Goal: Task Accomplishment & Management: Manage account settings

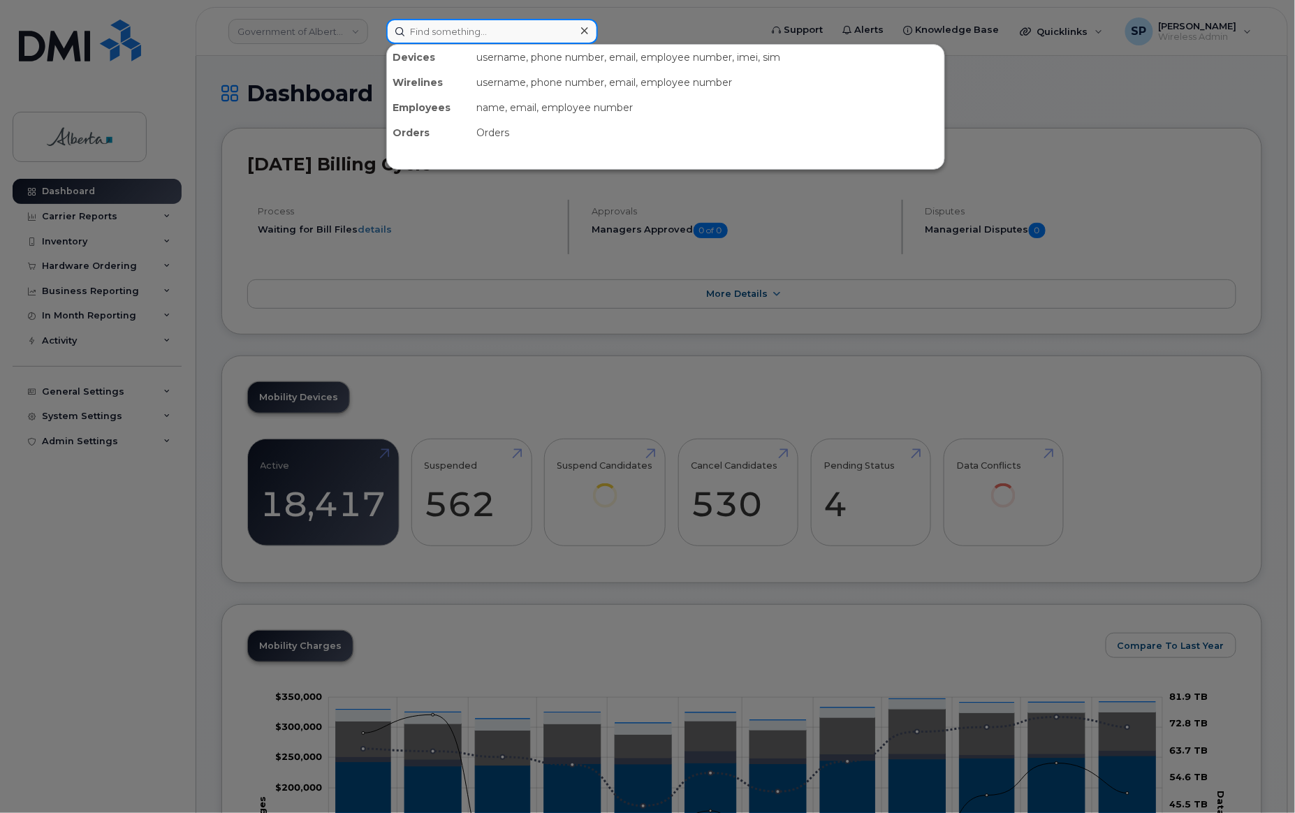
click at [509, 26] on input at bounding box center [492, 31] width 212 height 25
paste input "Kylynn McLaughlin'"
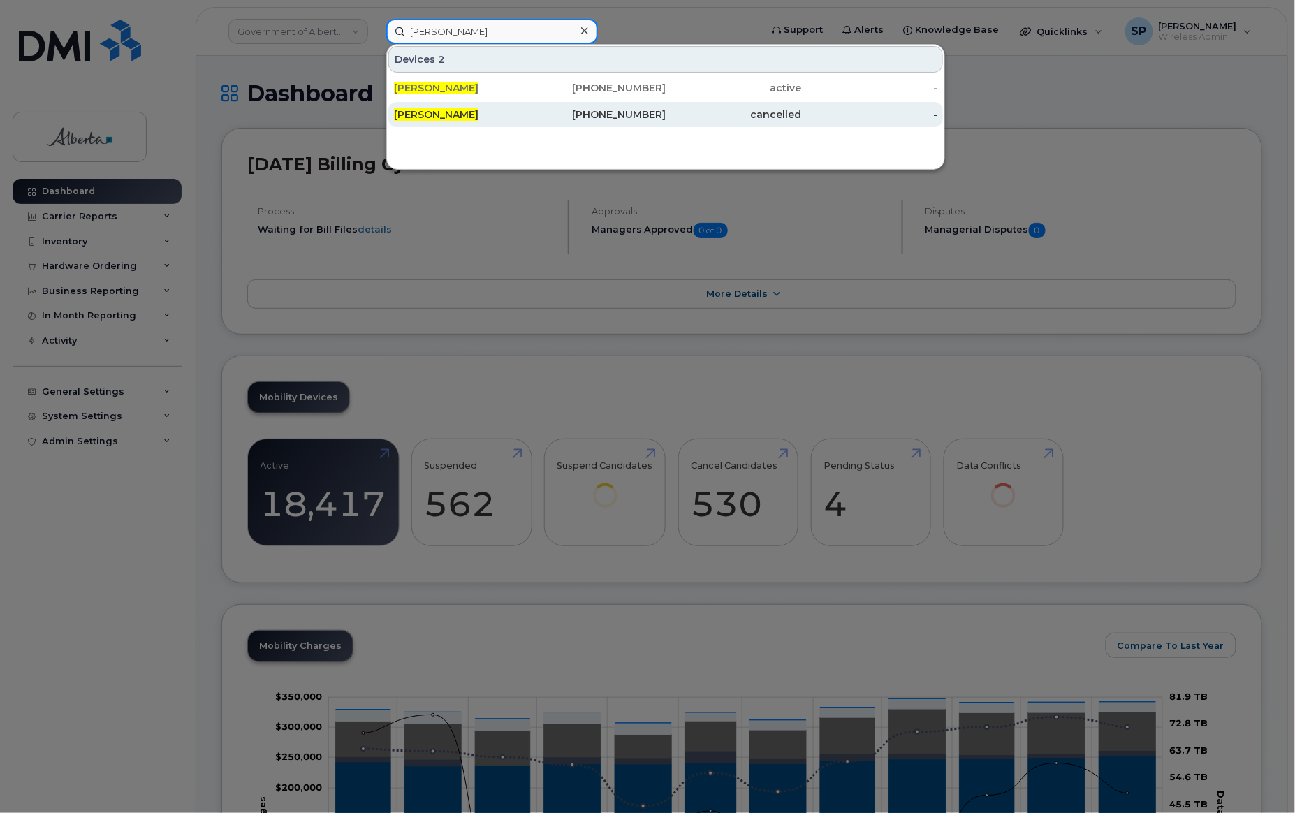
type input "[PERSON_NAME]"
click at [495, 115] on div "[PERSON_NAME]" at bounding box center [462, 115] width 136 height 14
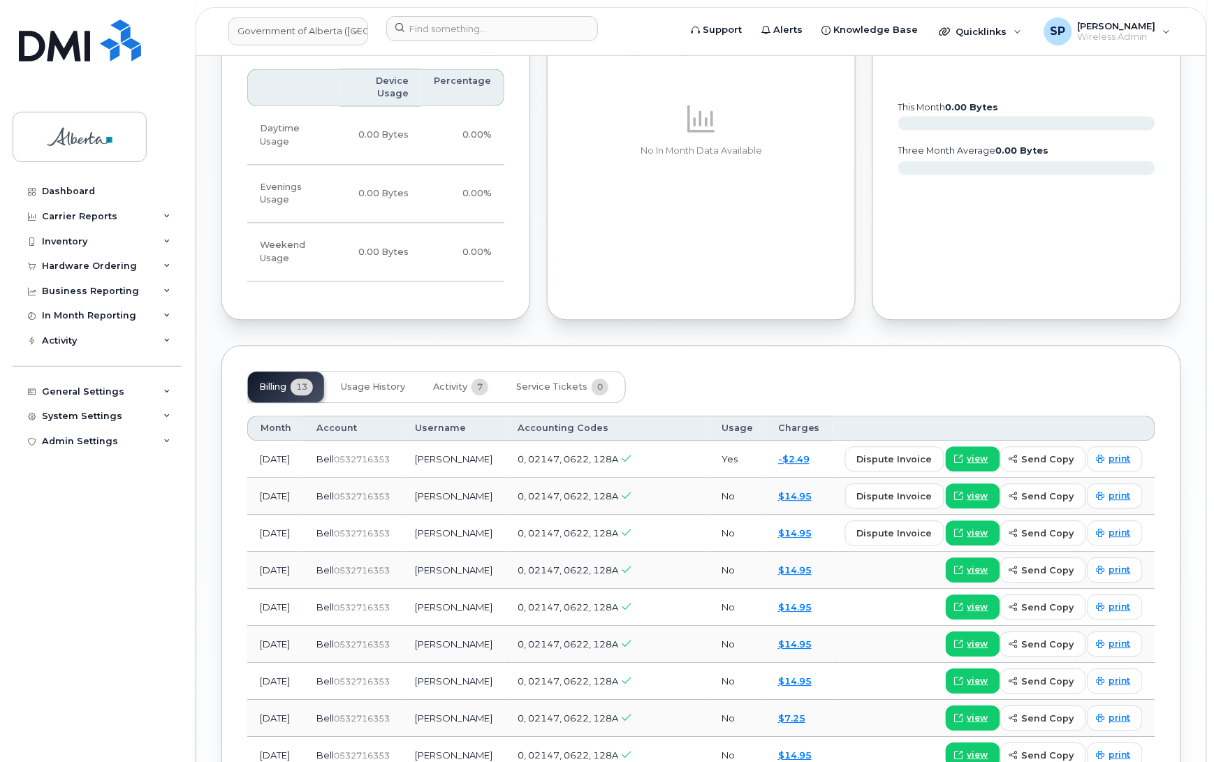
scroll to position [828, 0]
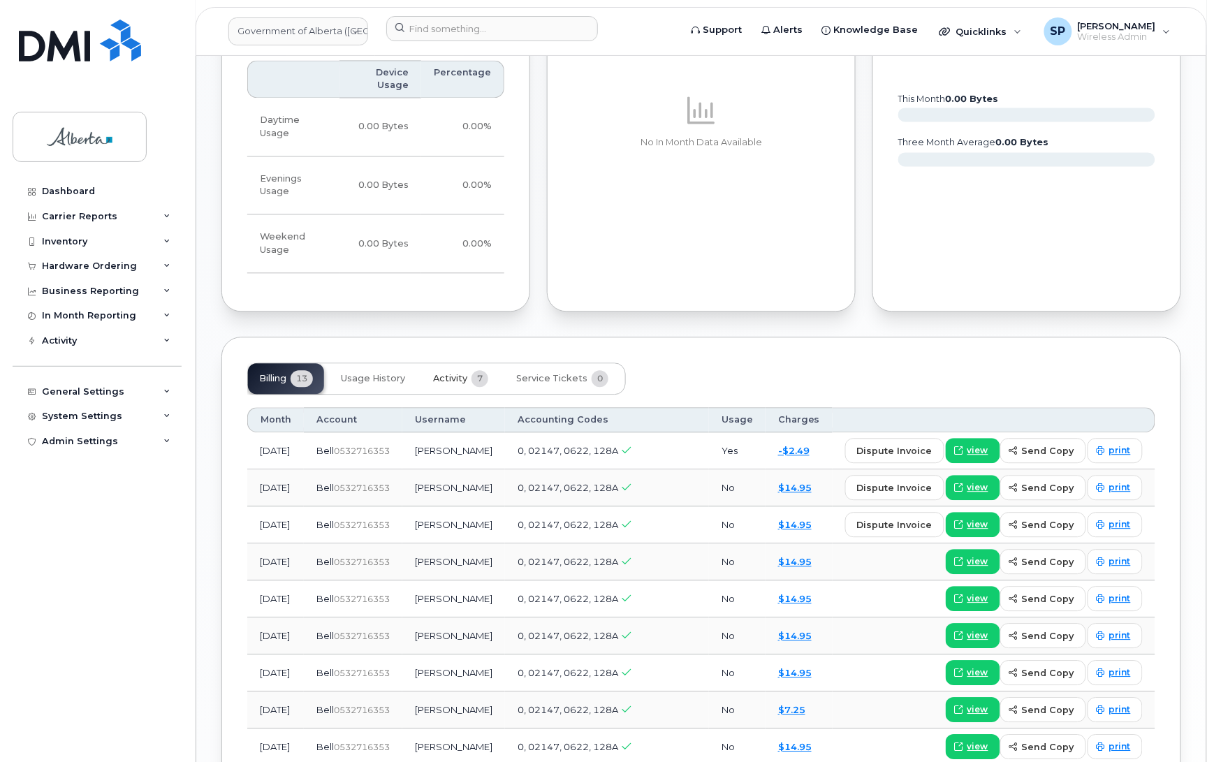
click at [453, 373] on span "Activity" at bounding box center [450, 378] width 34 height 11
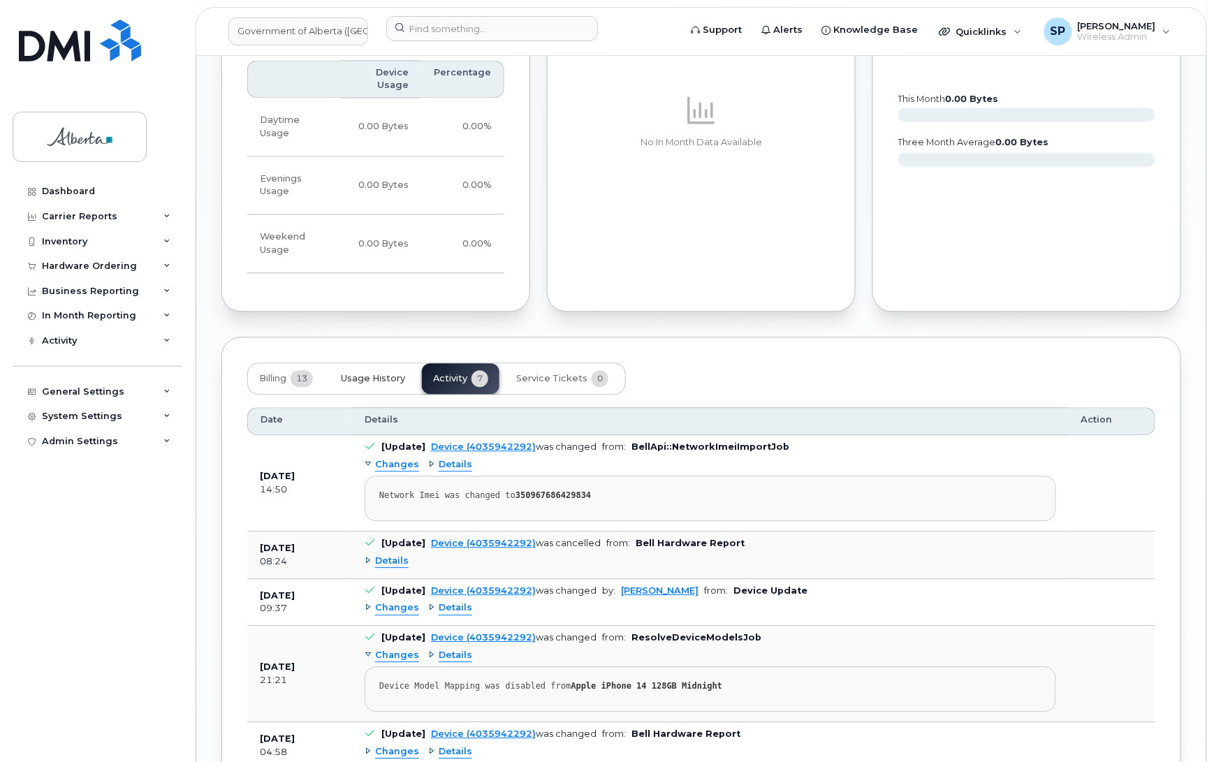
click at [379, 373] on span "Usage History" at bounding box center [373, 378] width 64 height 11
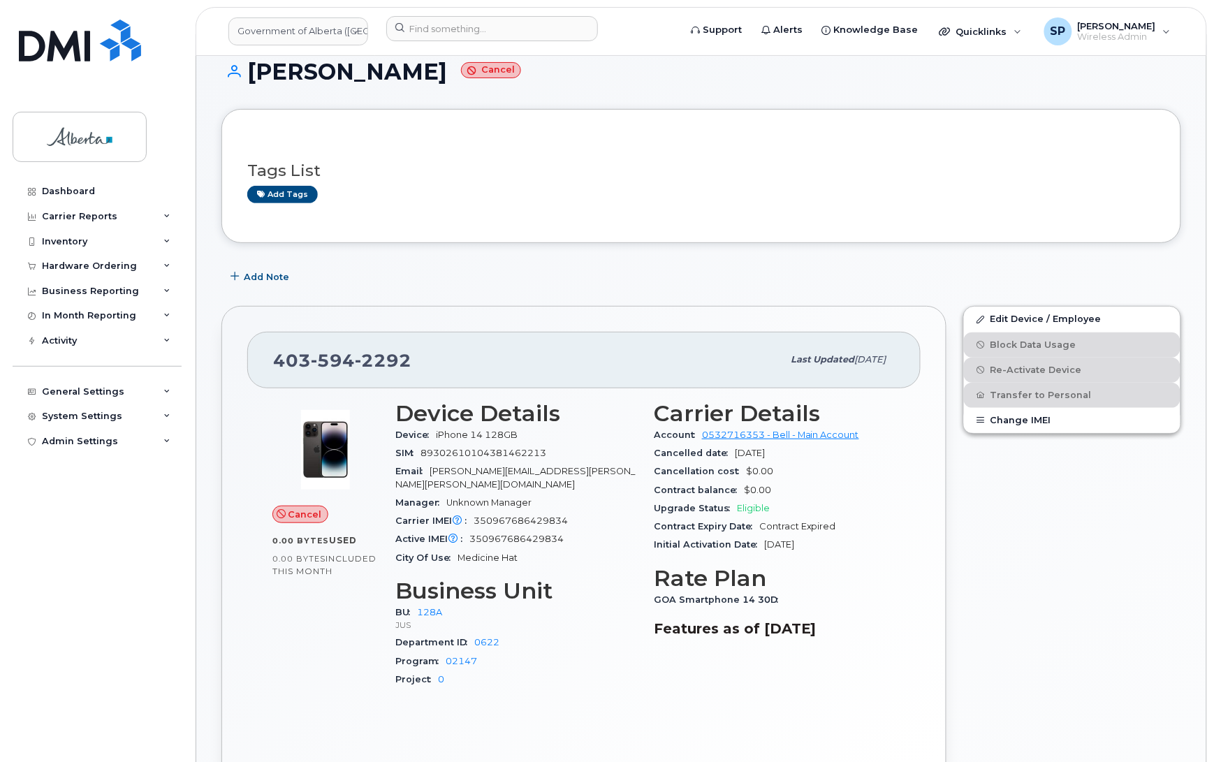
scroll to position [0, 0]
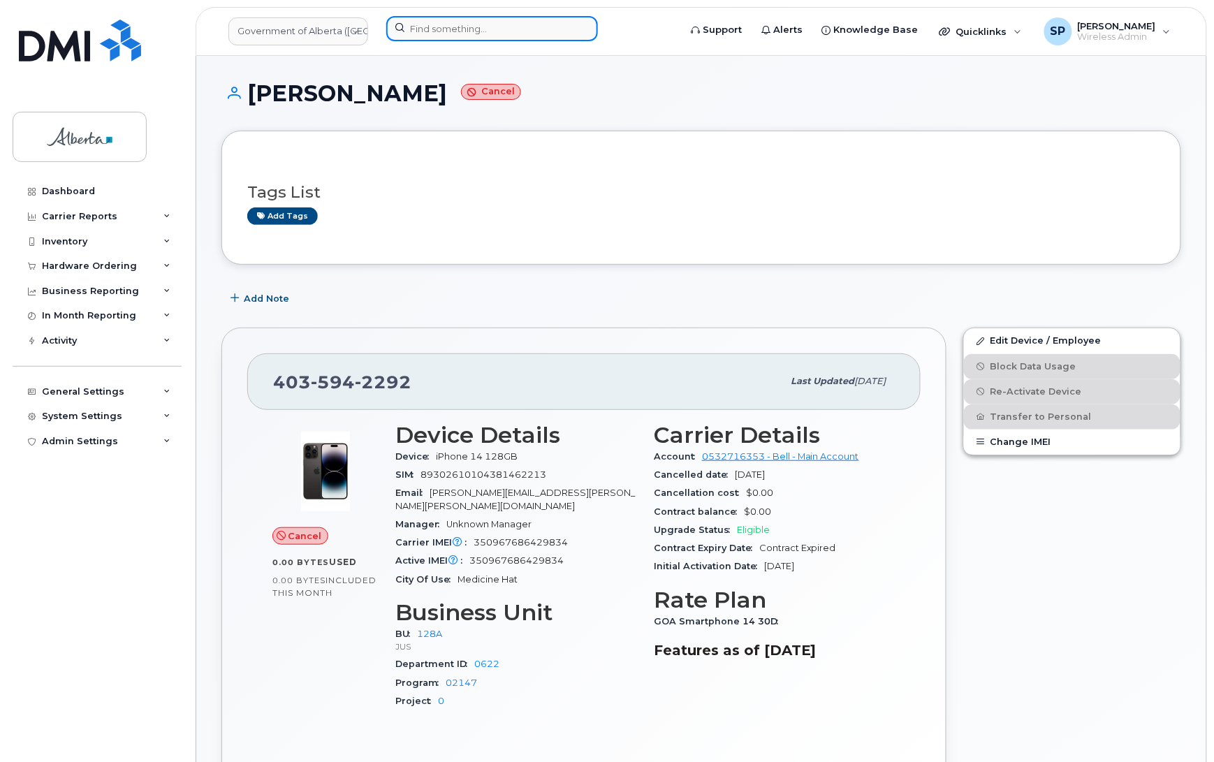
click at [512, 26] on input at bounding box center [492, 28] width 212 height 25
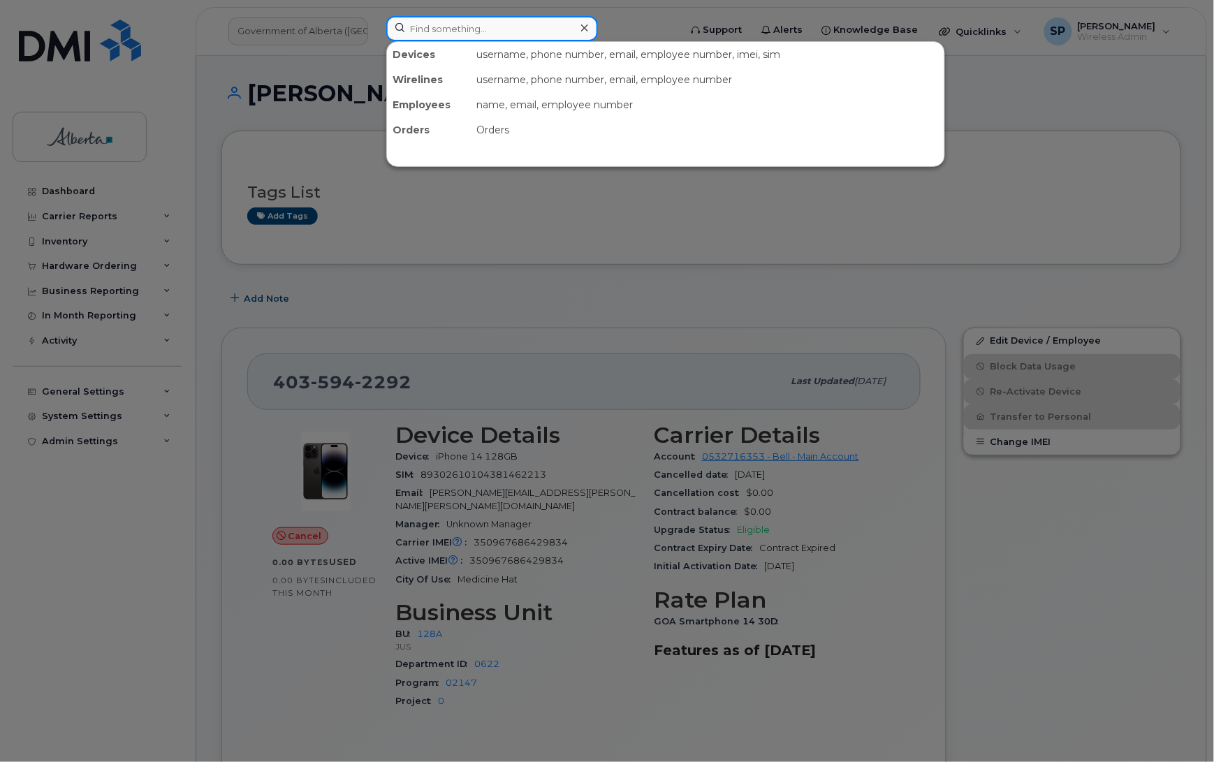
paste input "Kylynn McLaughlin'"
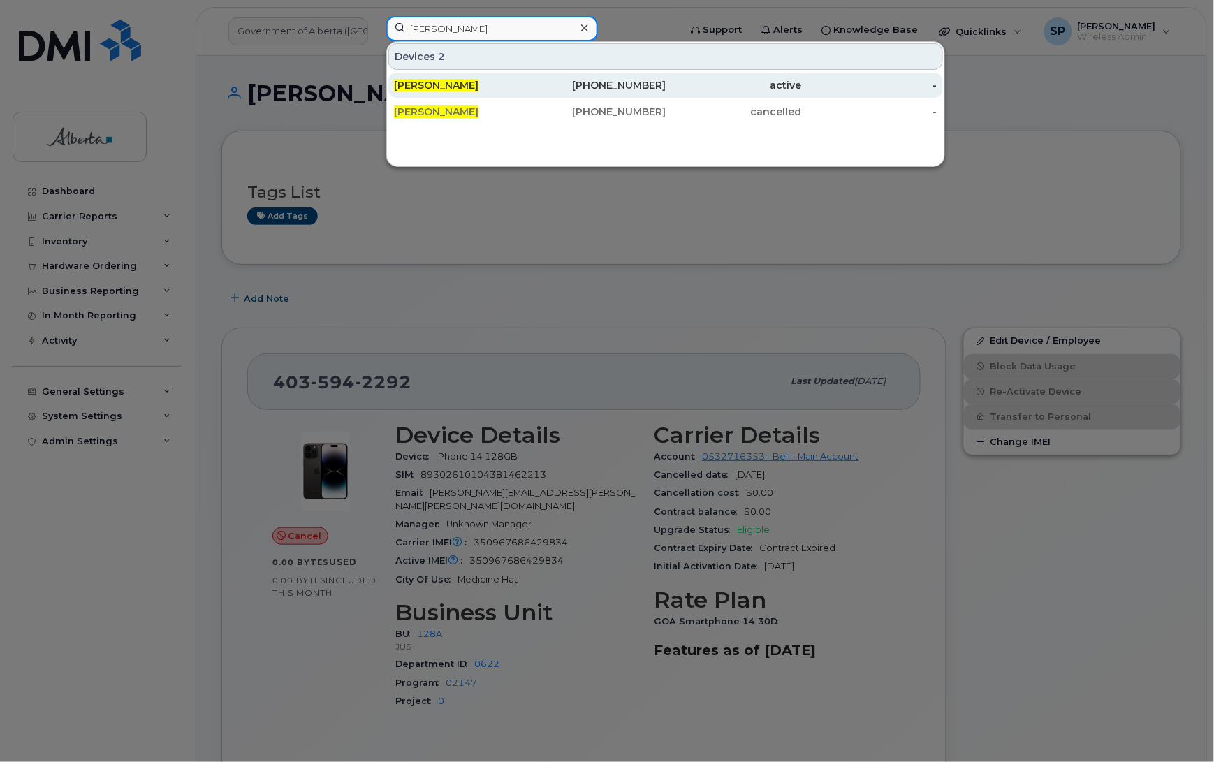
type input "[PERSON_NAME]"
click at [466, 89] on span "[PERSON_NAME]" at bounding box center [436, 85] width 85 height 13
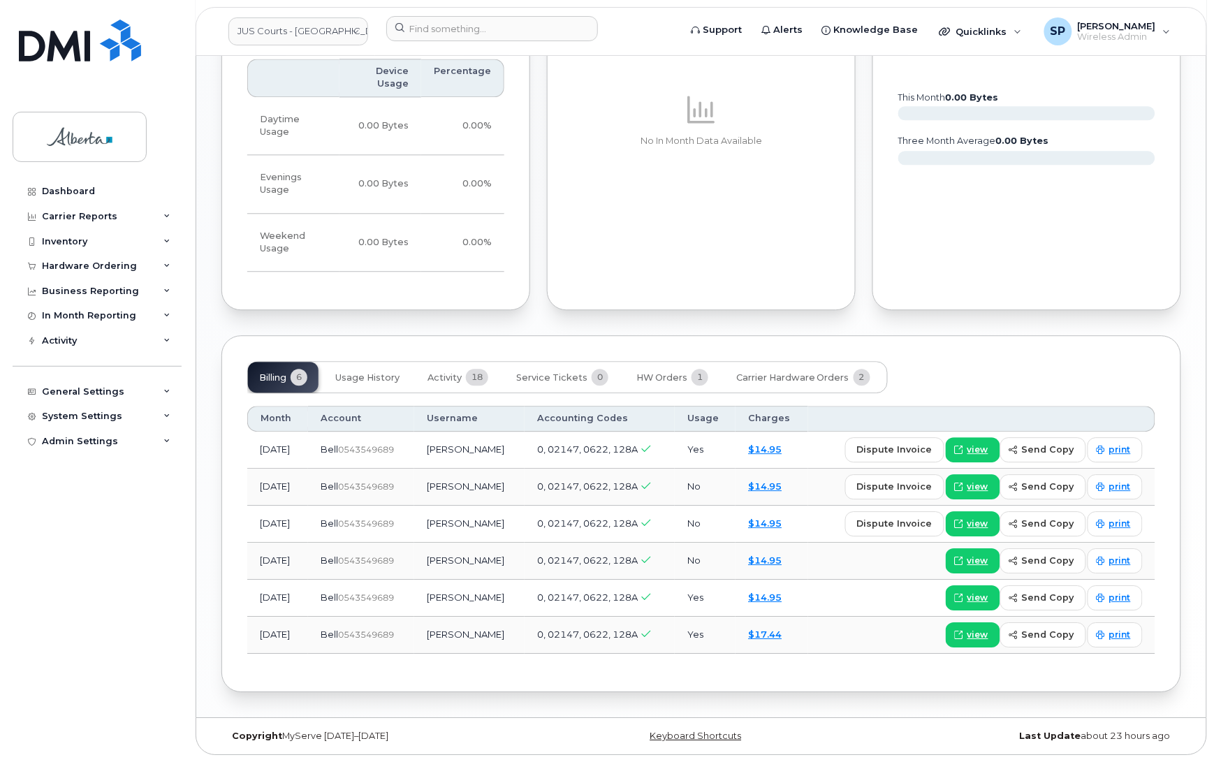
scroll to position [948, 0]
click at [657, 378] on span "HW Orders" at bounding box center [661, 377] width 51 height 11
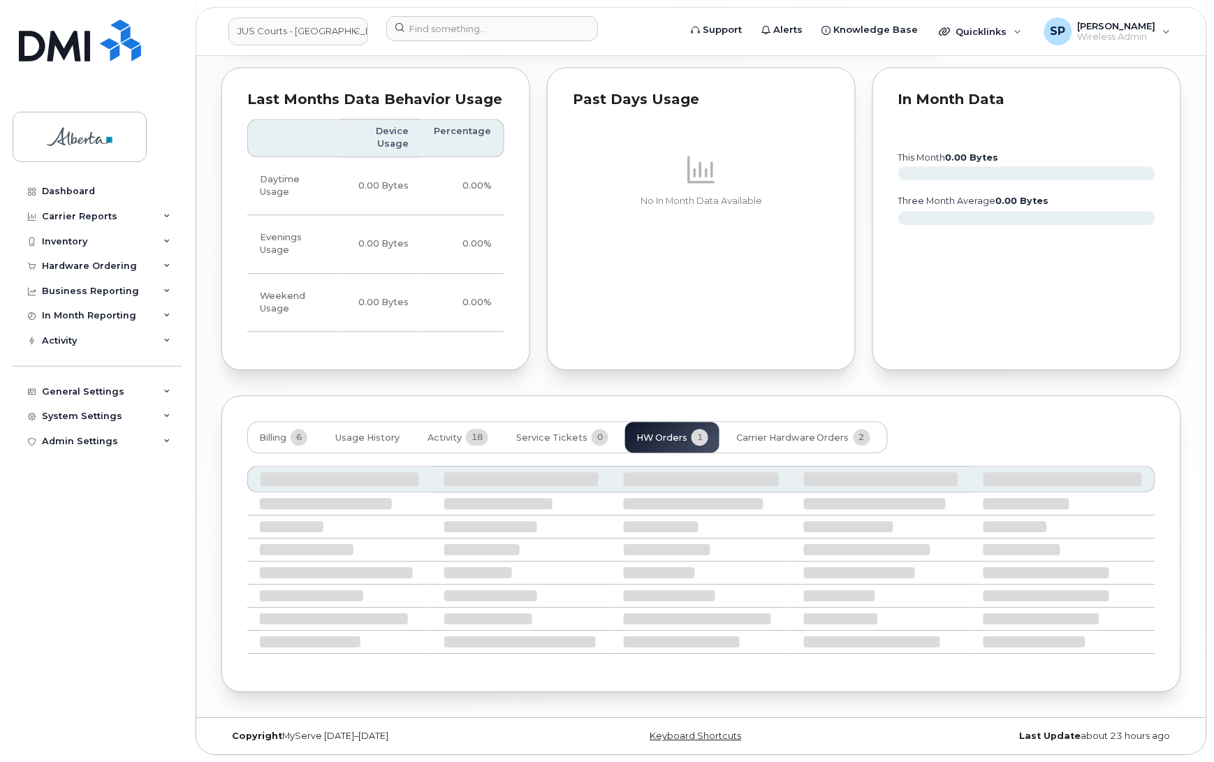
scroll to position [814, 0]
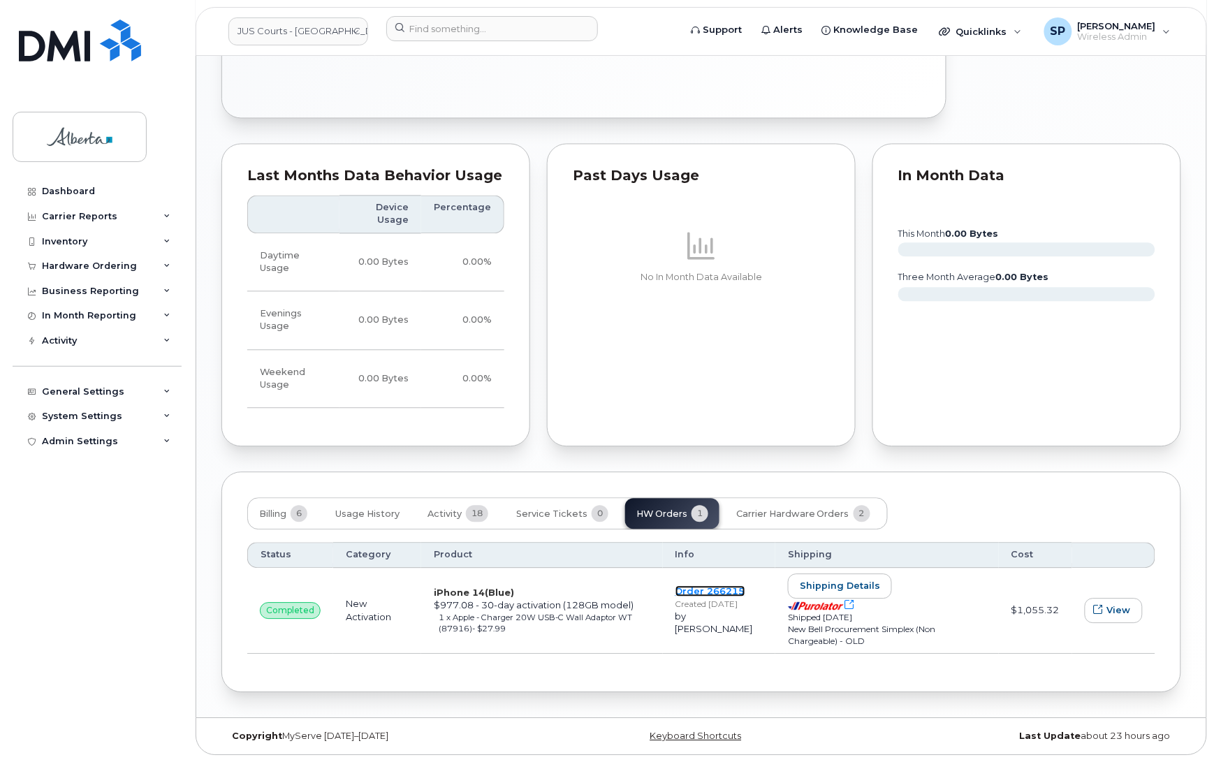
click at [699, 585] on link "Order 266215" at bounding box center [711, 590] width 70 height 11
click at [263, 516] on span "Billing" at bounding box center [272, 514] width 27 height 11
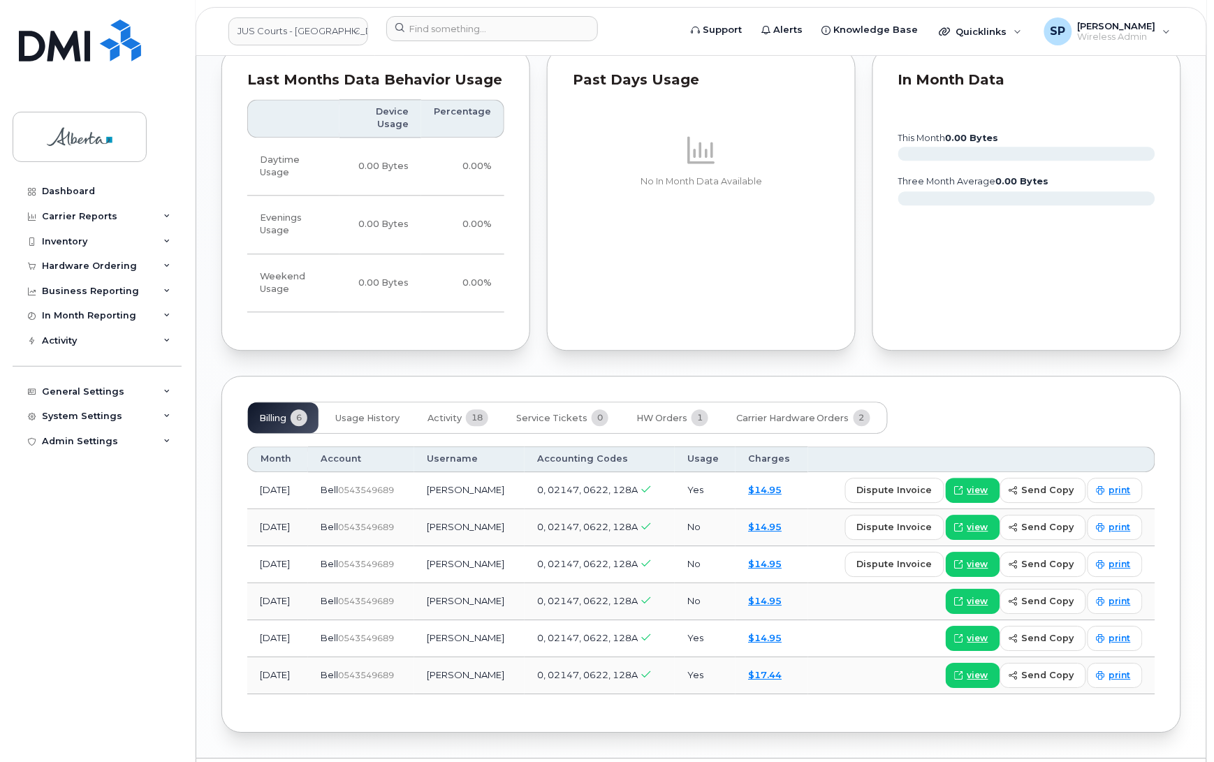
scroll to position [951, 0]
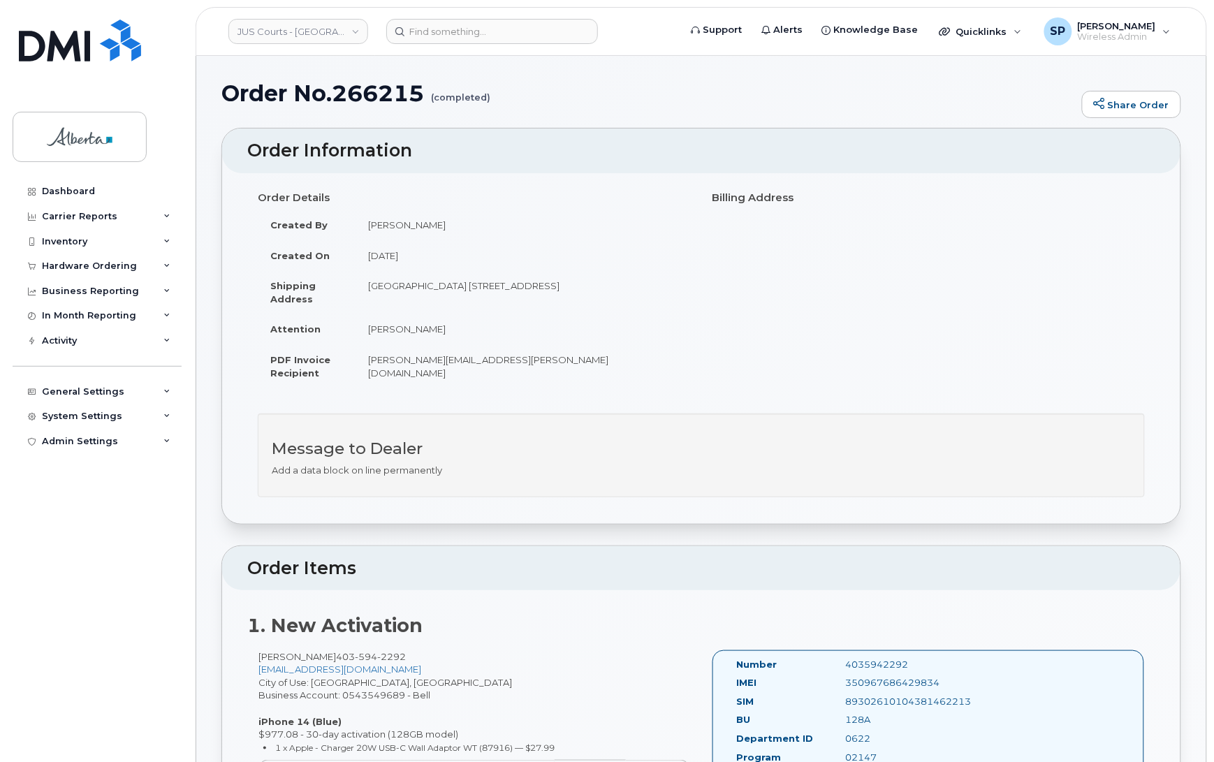
click at [823, 367] on div "Order Details Created By Dorothy Unruh Created On February 21, 2024 Shipping Ad…" at bounding box center [701, 293] width 908 height 214
click at [952, 468] on p "Add a data block on line permanently" at bounding box center [701, 470] width 859 height 13
click at [547, 367] on td "Dorothy.Unruh@just.gov.ab.ca" at bounding box center [523, 365] width 335 height 43
click at [416, 490] on div "Message to Dealer Add a data block on line permanently" at bounding box center [701, 456] width 887 height 84
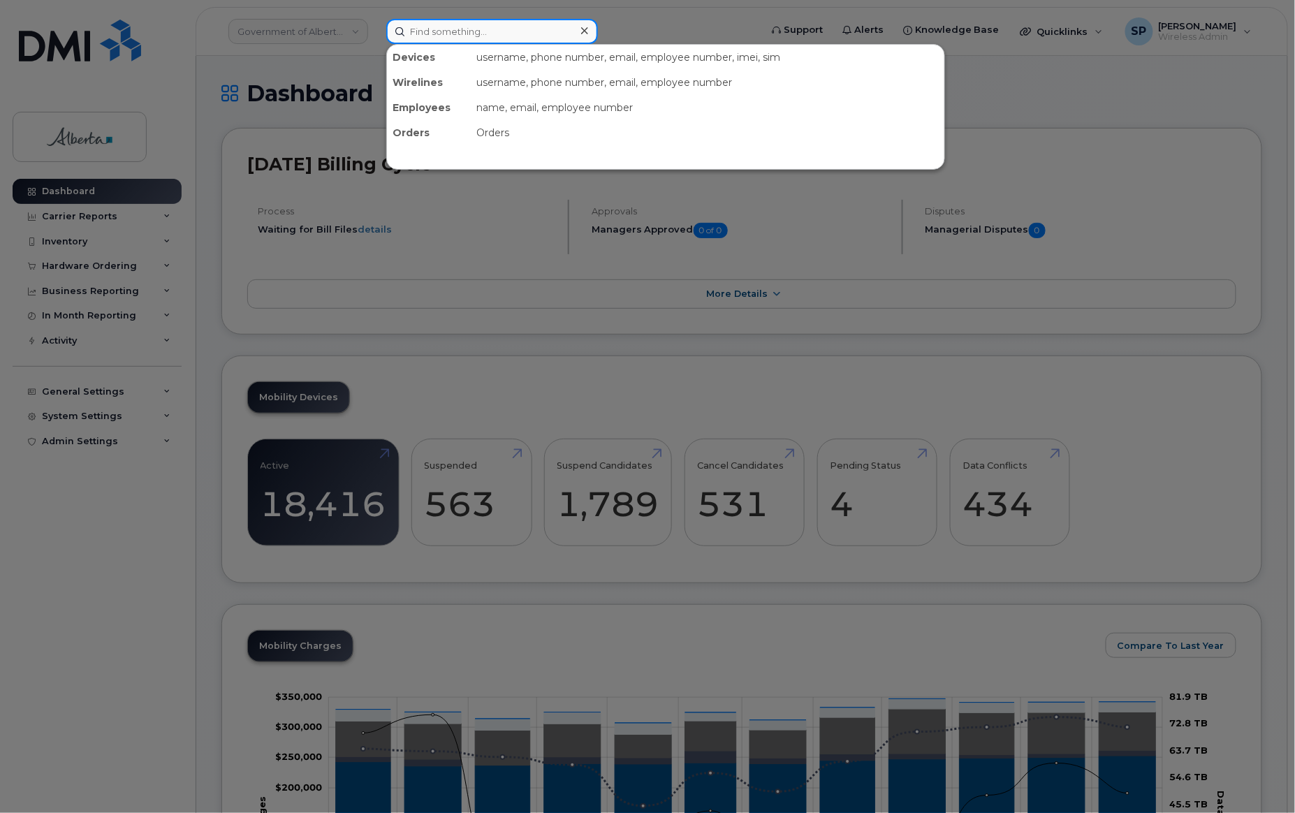
click at [504, 29] on input at bounding box center [492, 31] width 212 height 25
paste input "[PERSON_NAME]"
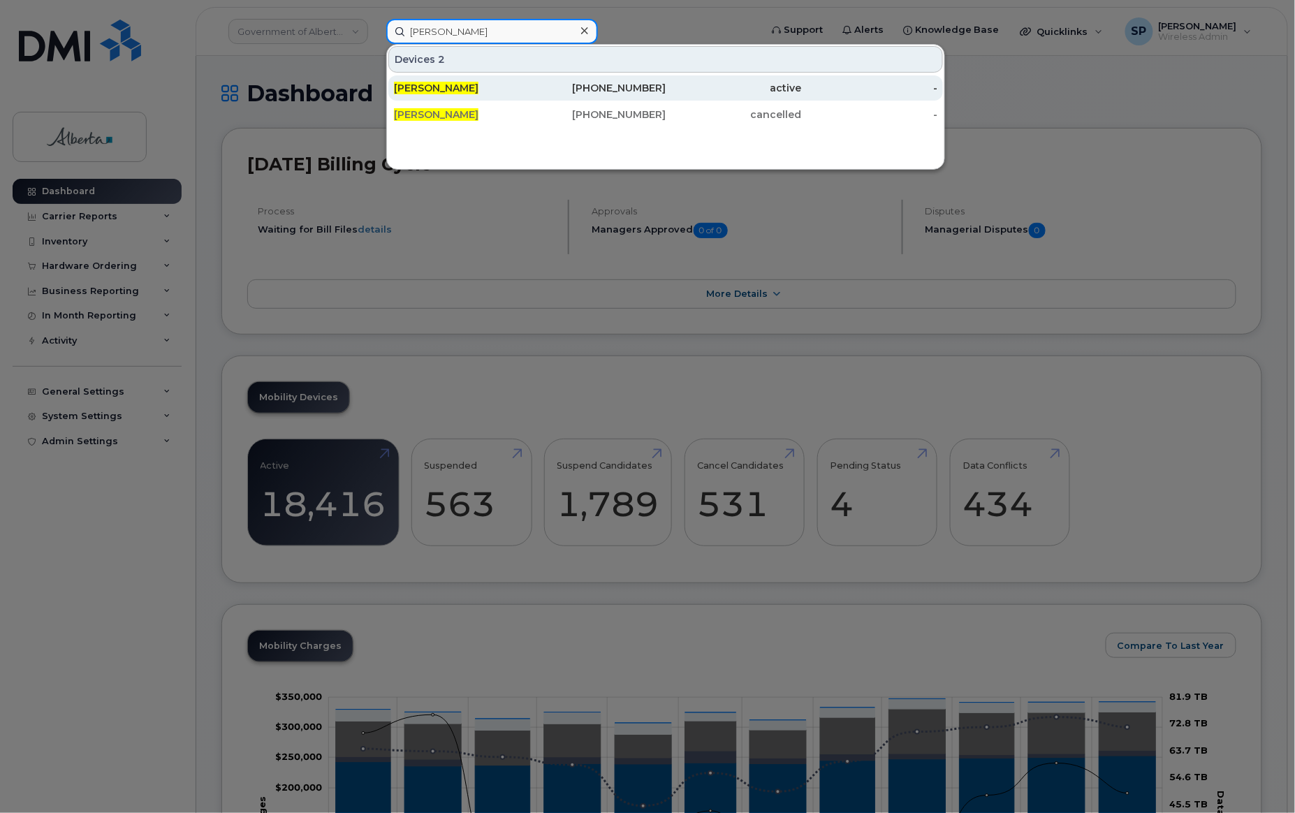
type input "[PERSON_NAME]"
click at [479, 88] on span "[PERSON_NAME]" at bounding box center [436, 88] width 85 height 13
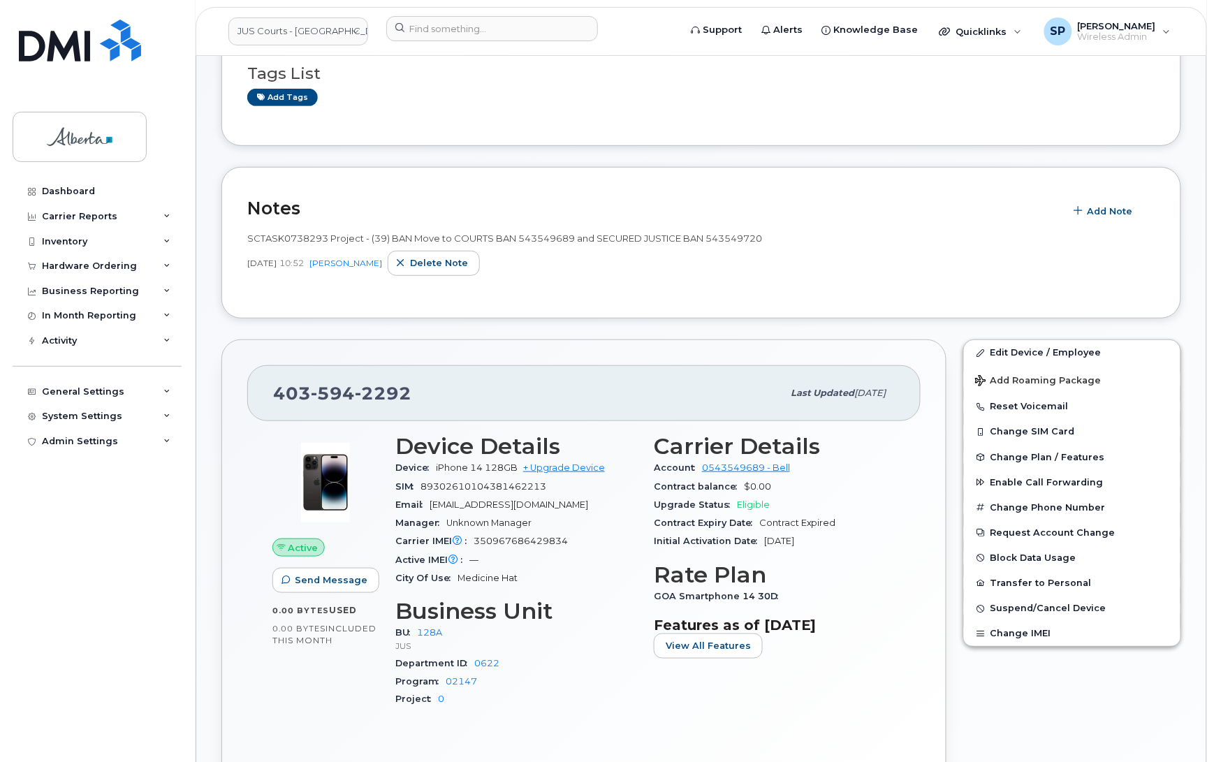
scroll to position [137, 0]
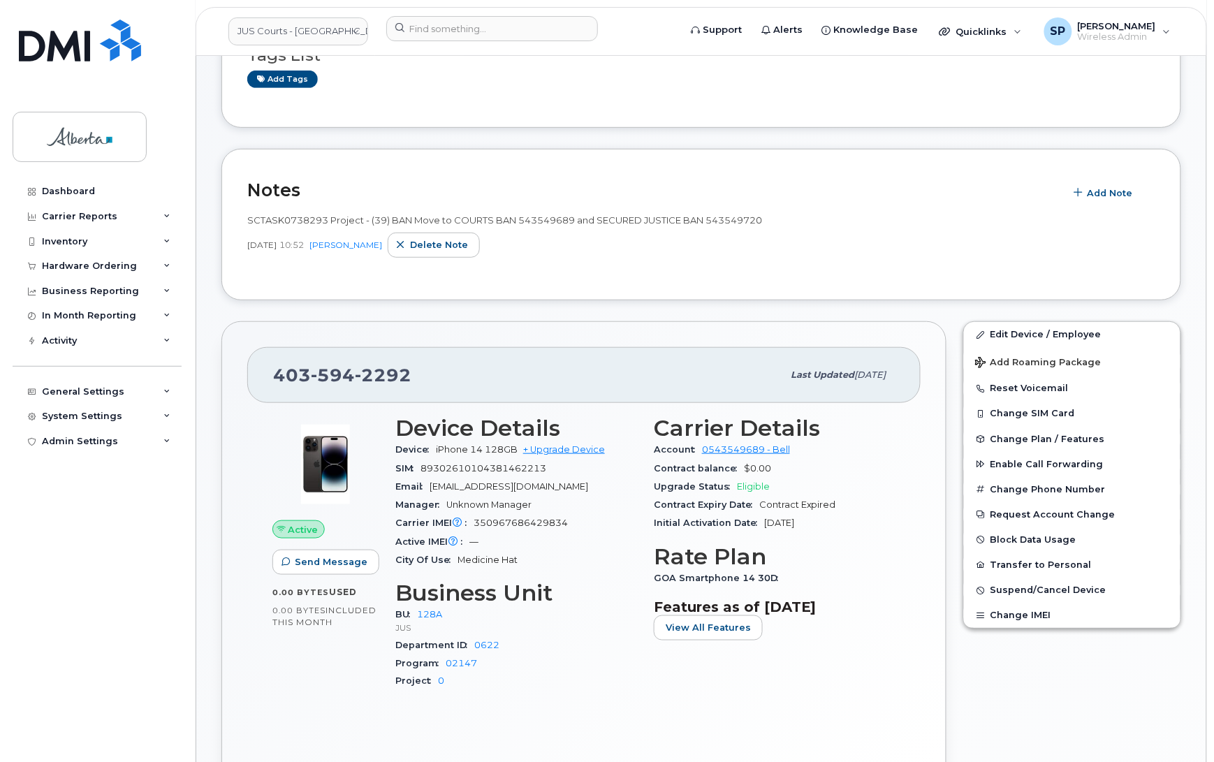
click at [446, 183] on h2 "Notes" at bounding box center [652, 190] width 811 height 21
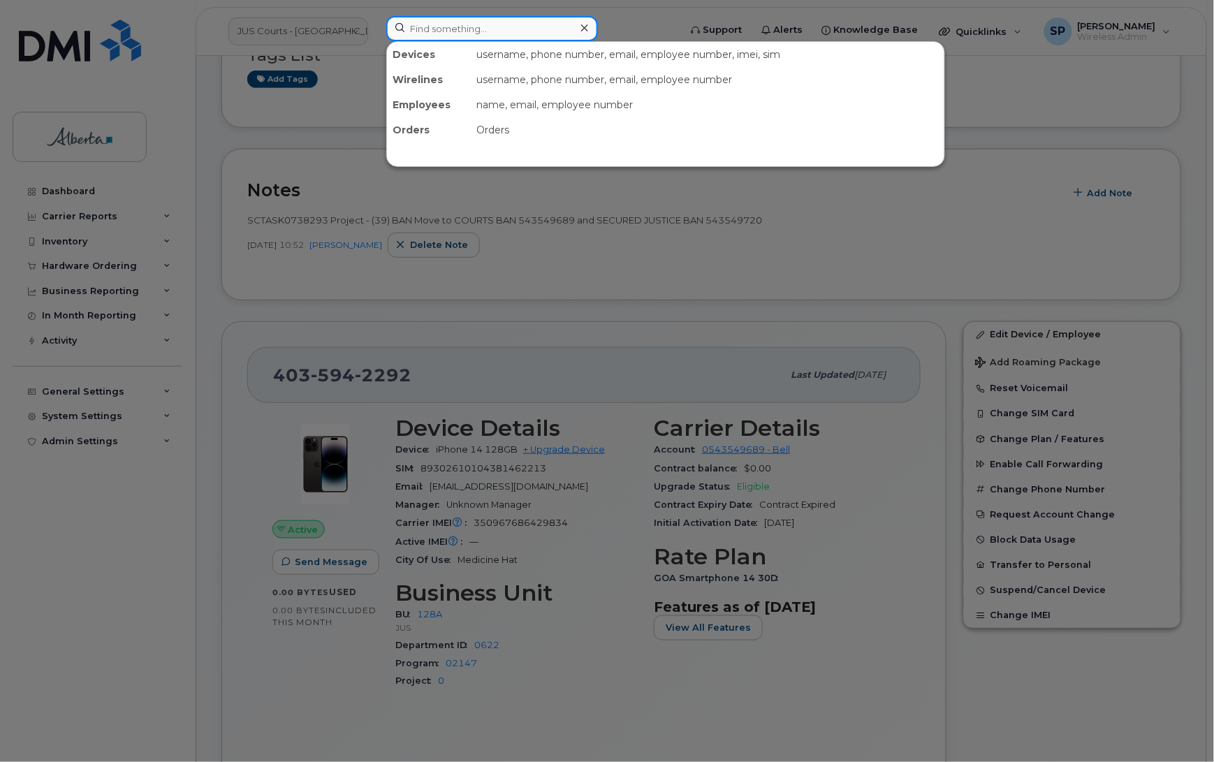
click at [442, 27] on input at bounding box center [492, 28] width 212 height 25
paste input "[PERSON_NAME]"
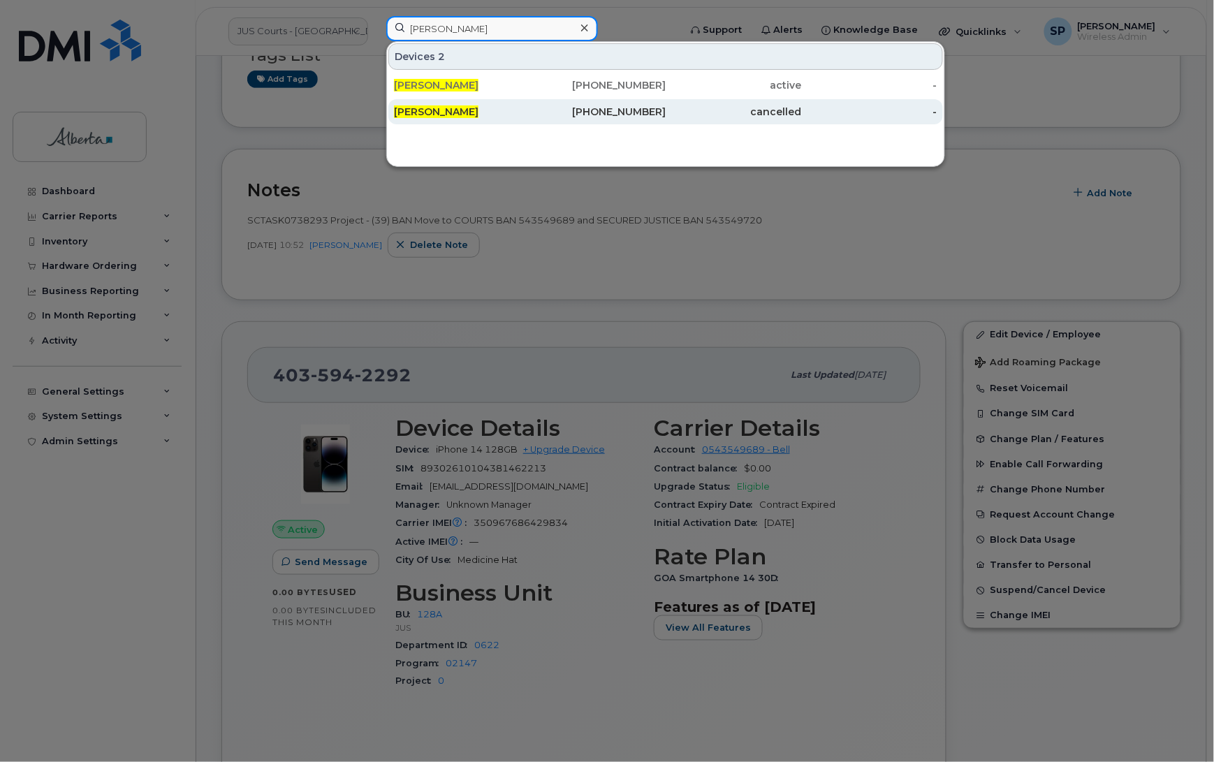
type input "[PERSON_NAME]"
click at [461, 110] on span "[PERSON_NAME]" at bounding box center [436, 111] width 85 height 13
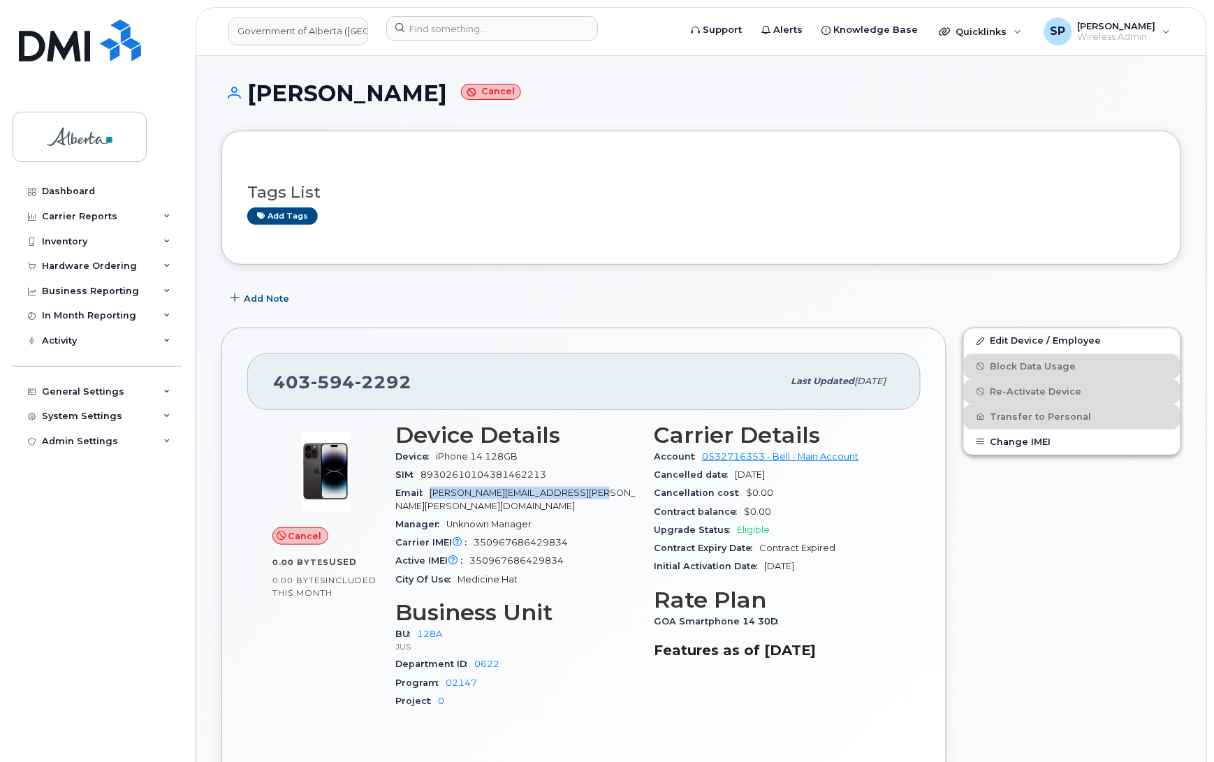
drag, startPoint x: 589, startPoint y: 495, endPoint x: 433, endPoint y: 494, distance: 155.8
click at [433, 494] on div "Email kylynn.mclaughlin@gust.gov.av.ca" at bounding box center [516, 499] width 242 height 31
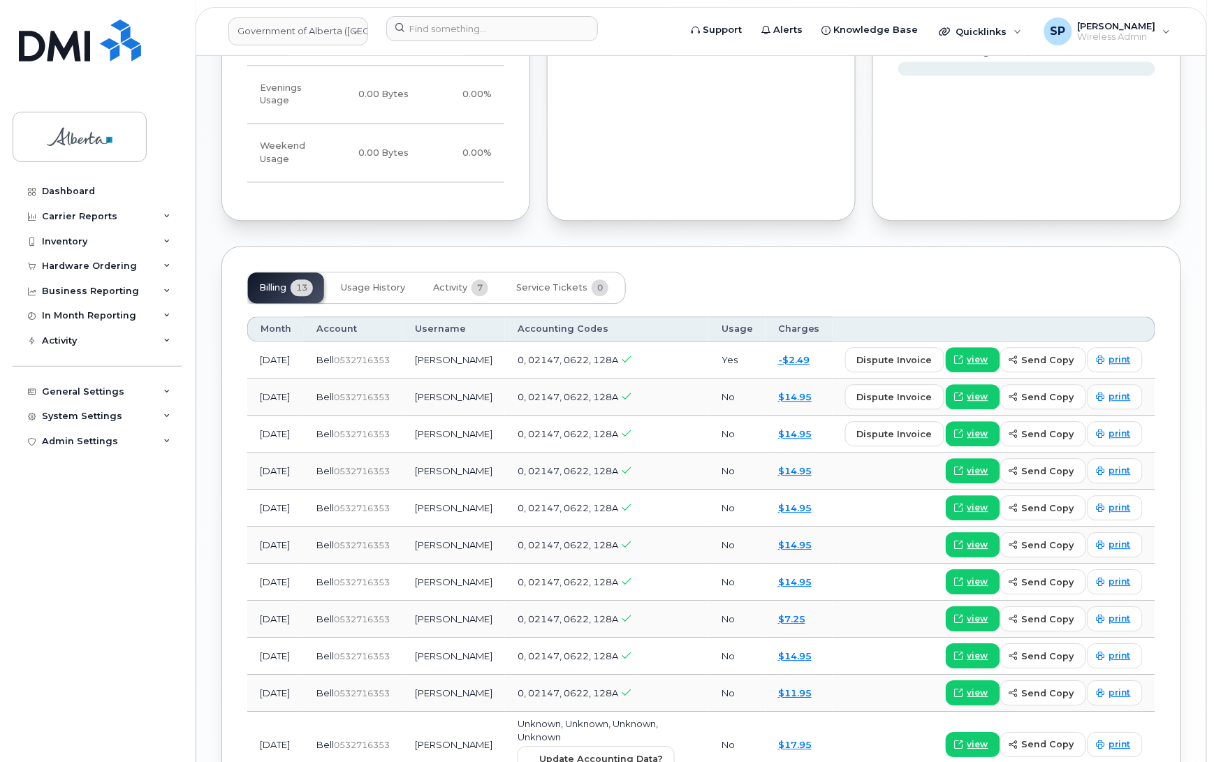
scroll to position [922, 0]
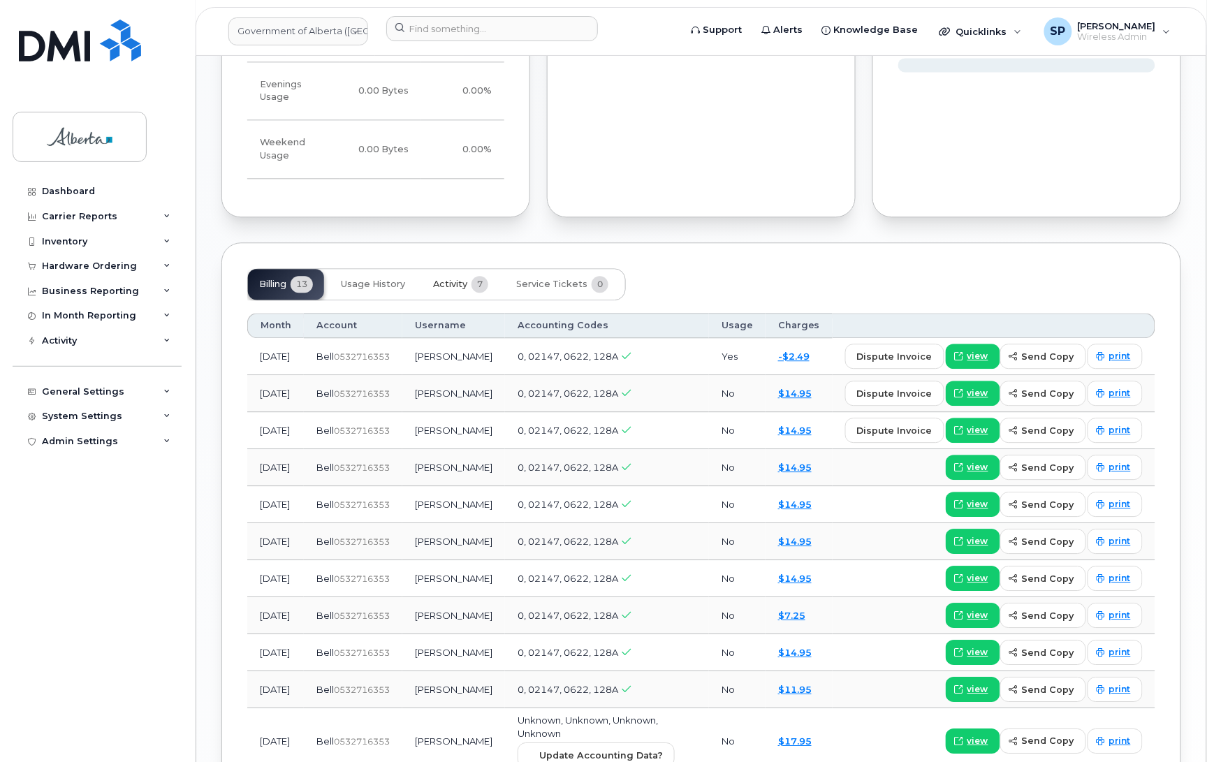
click at [449, 279] on span "Activity" at bounding box center [450, 284] width 34 height 11
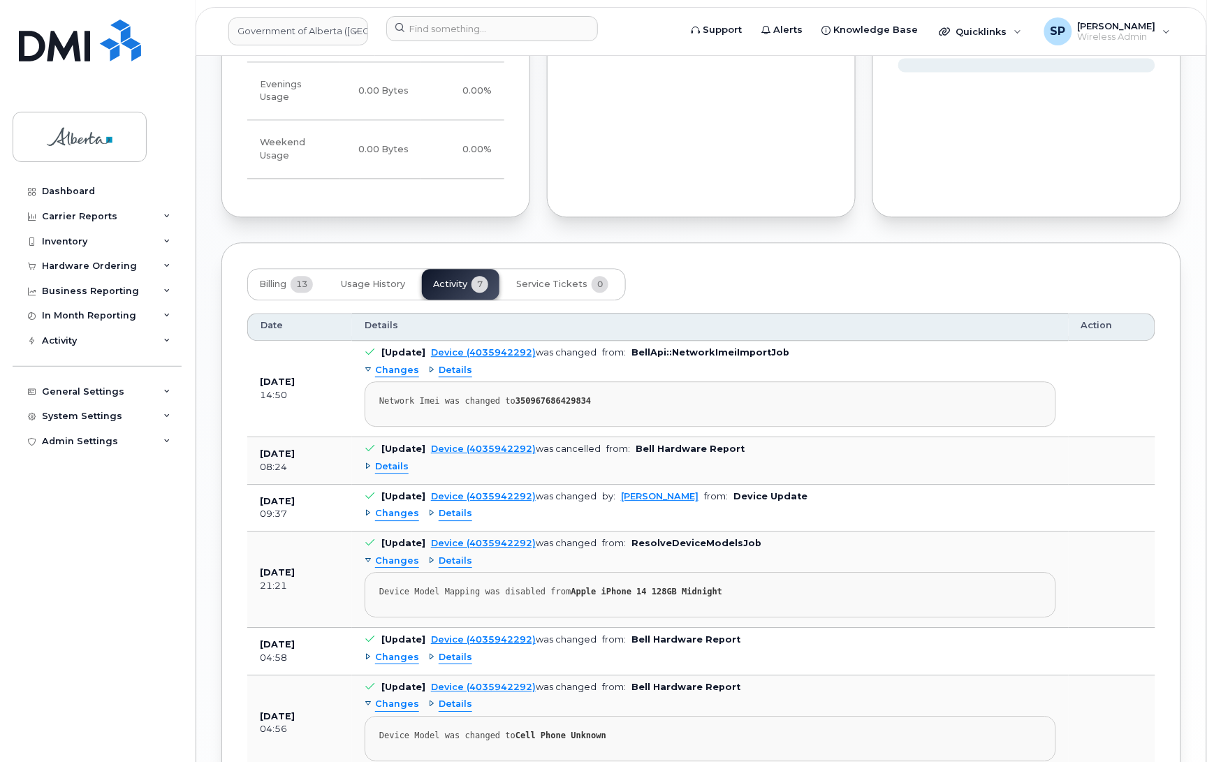
click at [384, 511] on span "Changes" at bounding box center [397, 513] width 44 height 13
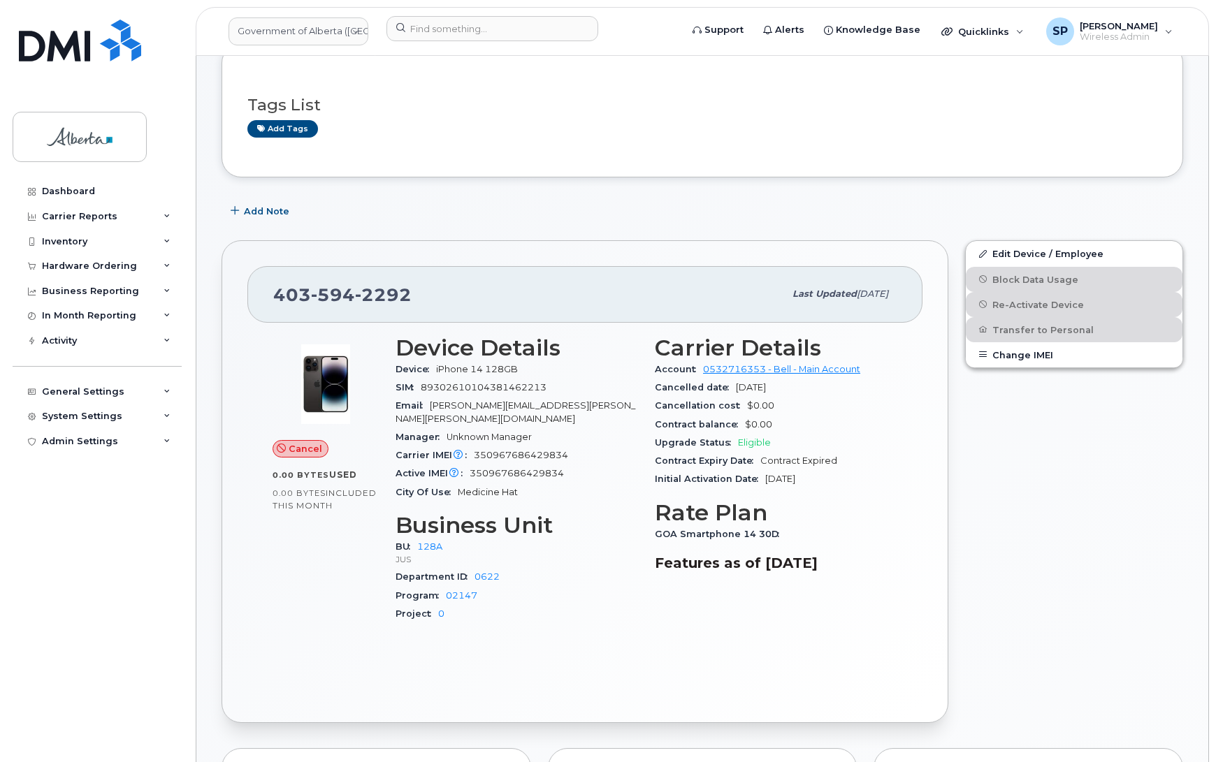
scroll to position [0, 0]
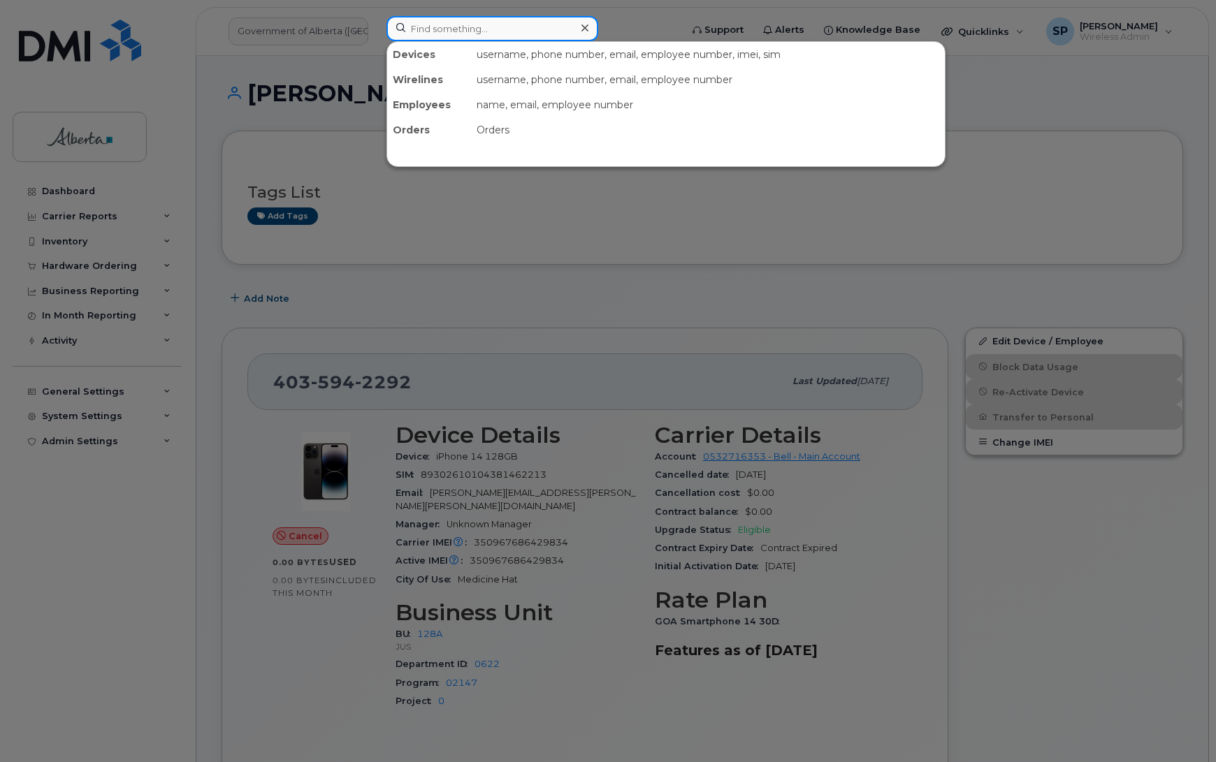
click at [439, 29] on input at bounding box center [492, 28] width 212 height 25
paste input "Kylynn McLaughlin"
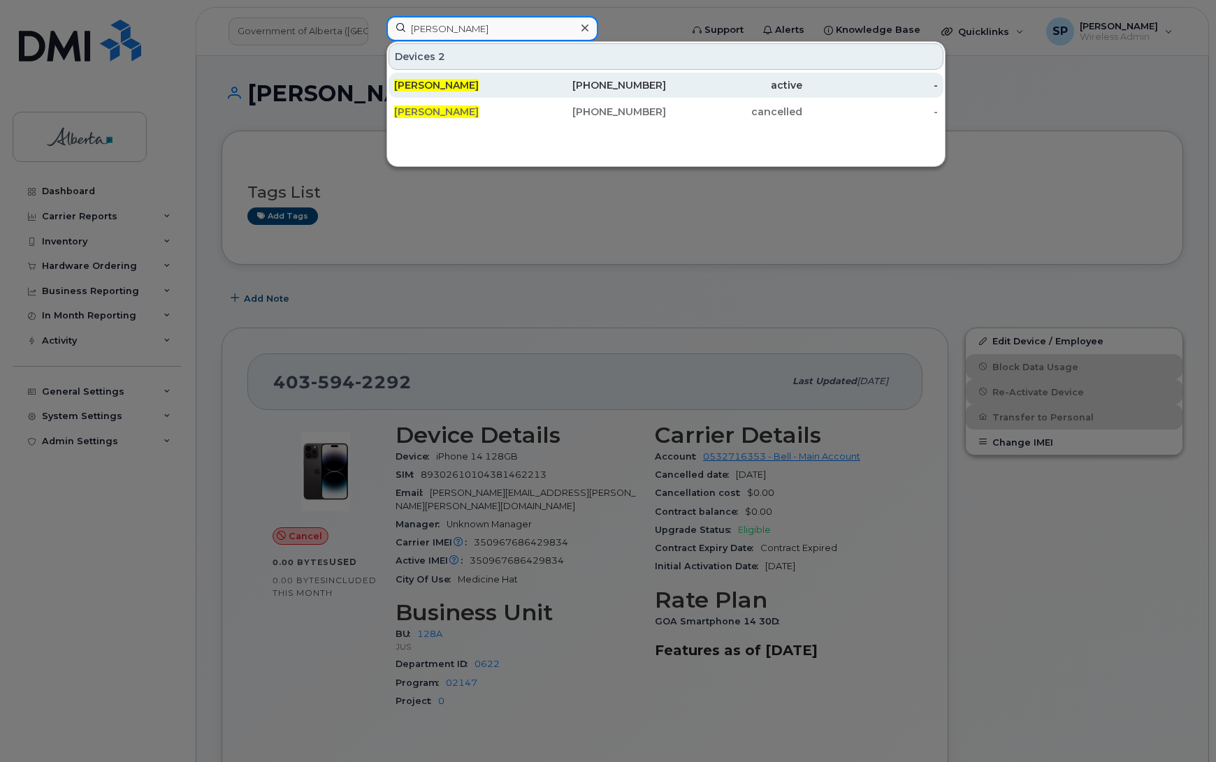
type input "Kylynn McLaughlin"
click at [448, 85] on span "Kylynn McLaughlin" at bounding box center [436, 85] width 85 height 13
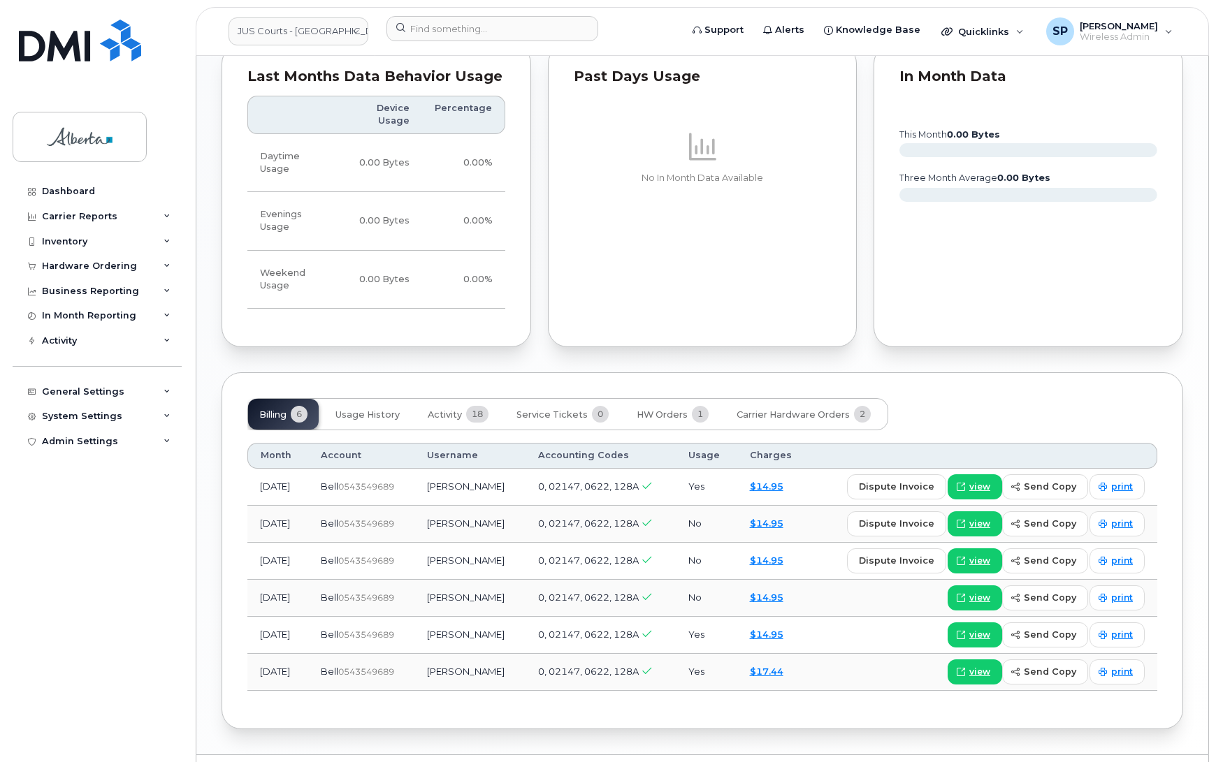
scroll to position [940, 0]
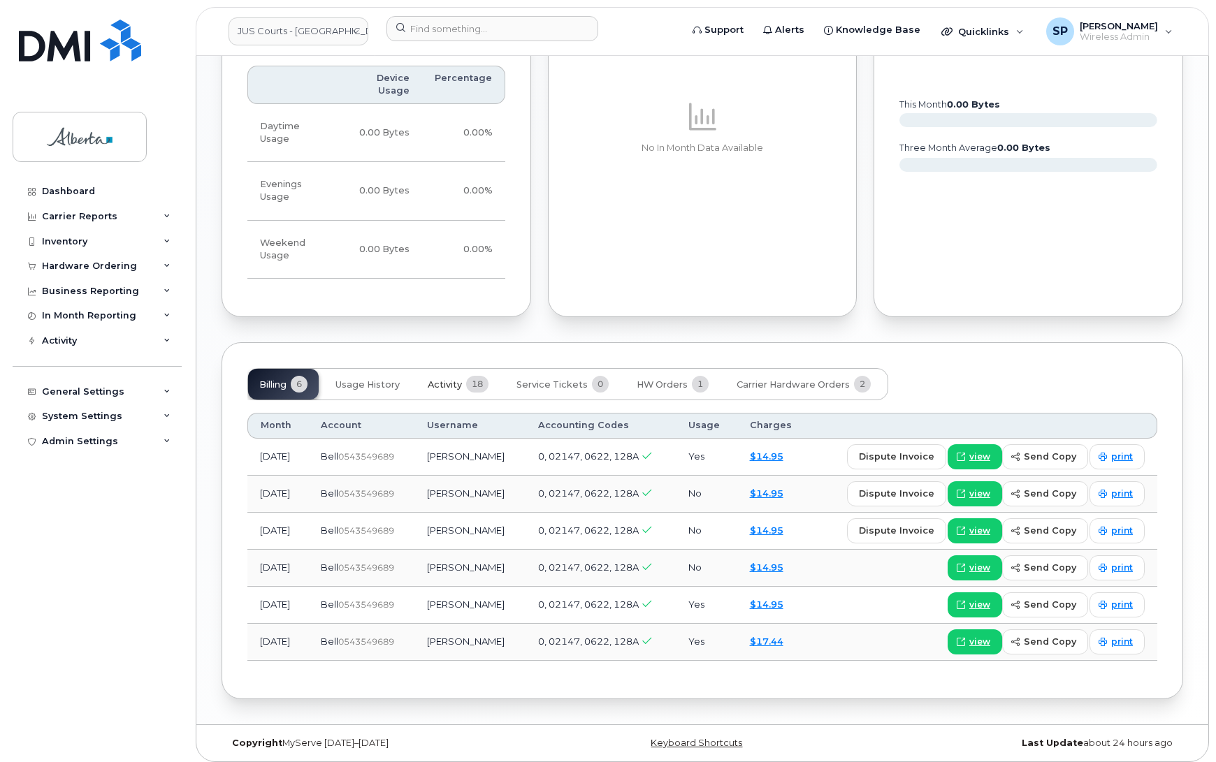
click at [452, 386] on span "Activity" at bounding box center [445, 384] width 34 height 11
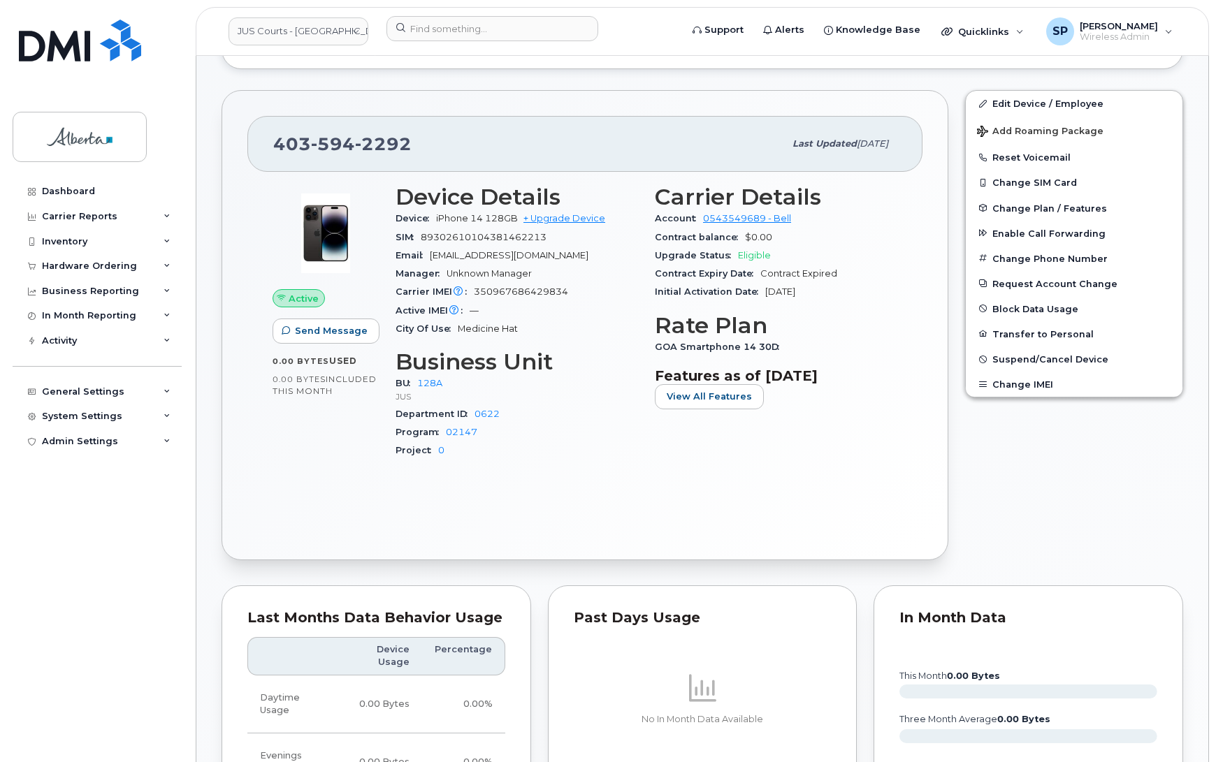
scroll to position [296, 0]
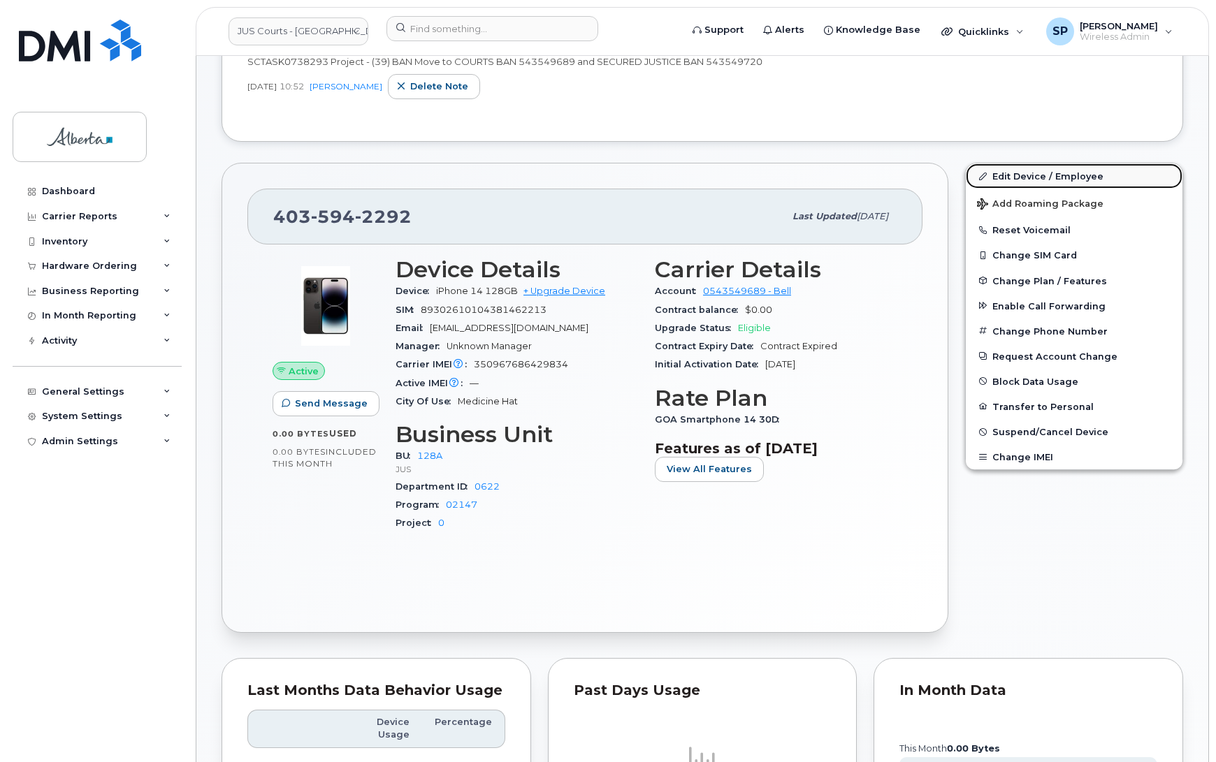
click at [1028, 176] on link "Edit Device / Employee" at bounding box center [1074, 175] width 217 height 25
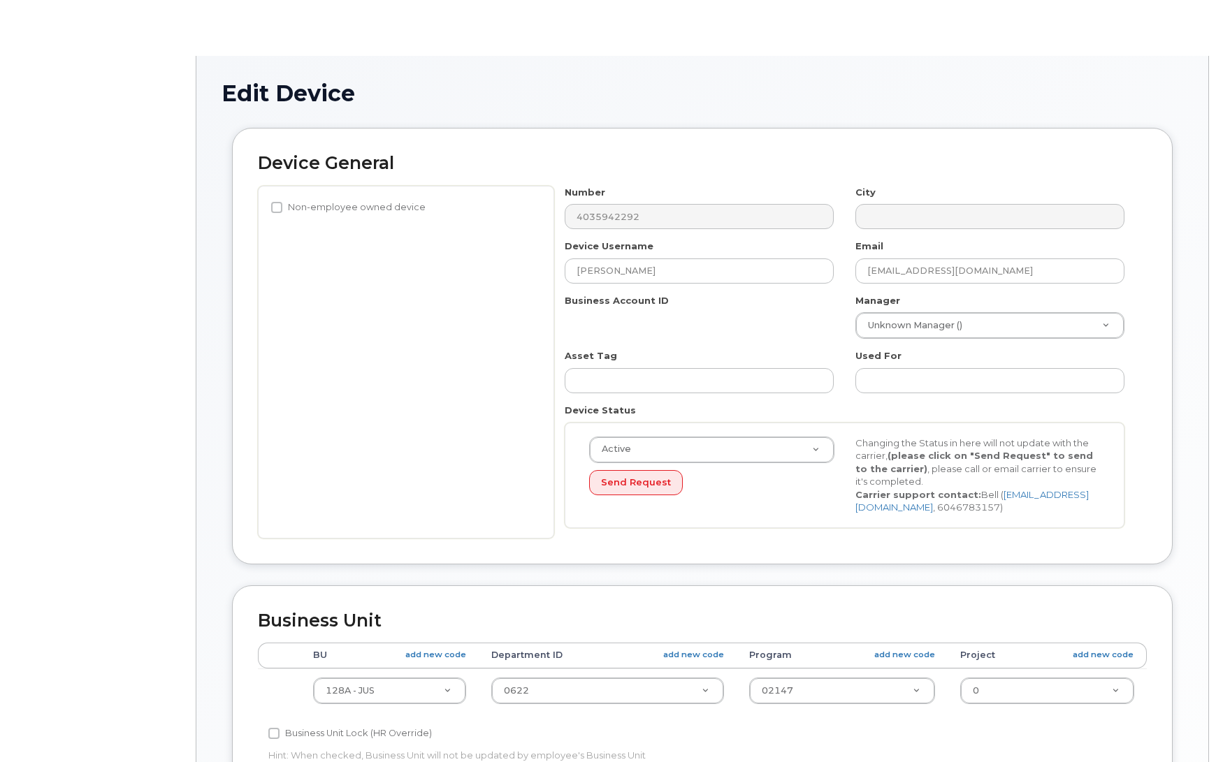
select select "5747101"
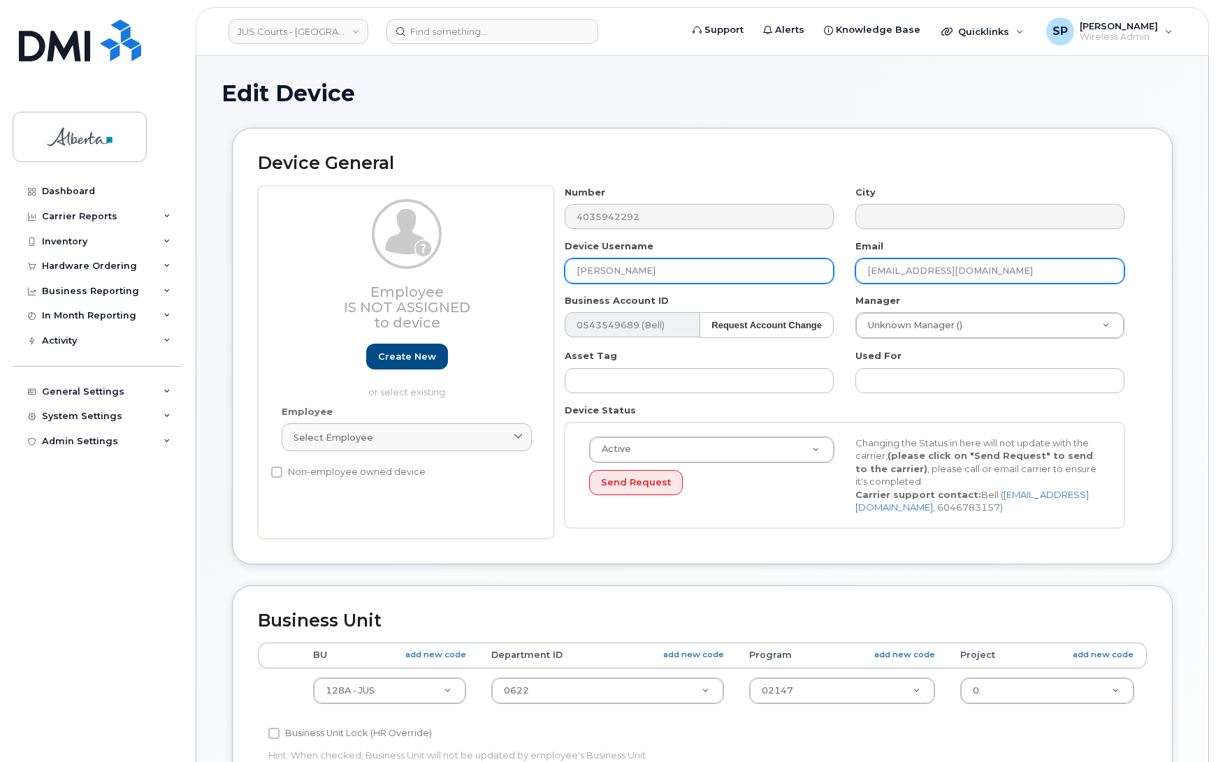
drag, startPoint x: 938, startPoint y: 269, endPoint x: 804, endPoint y: 276, distance: 134.3
click at [804, 276] on div "Number 4035942292 City Device Username Kylynn McLaughlin Email Amber.Zadieks@ju…" at bounding box center [844, 362] width 581 height 353
paste input "[PERSON_NAME]"
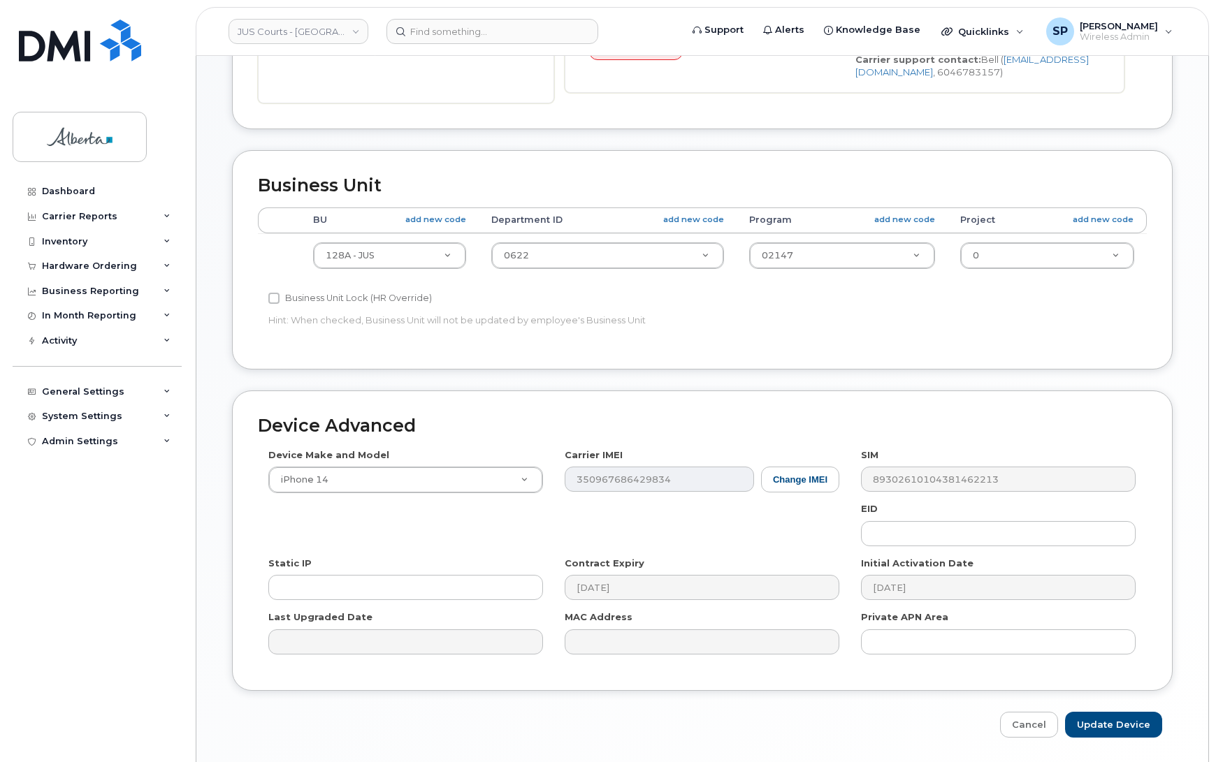
scroll to position [483, 0]
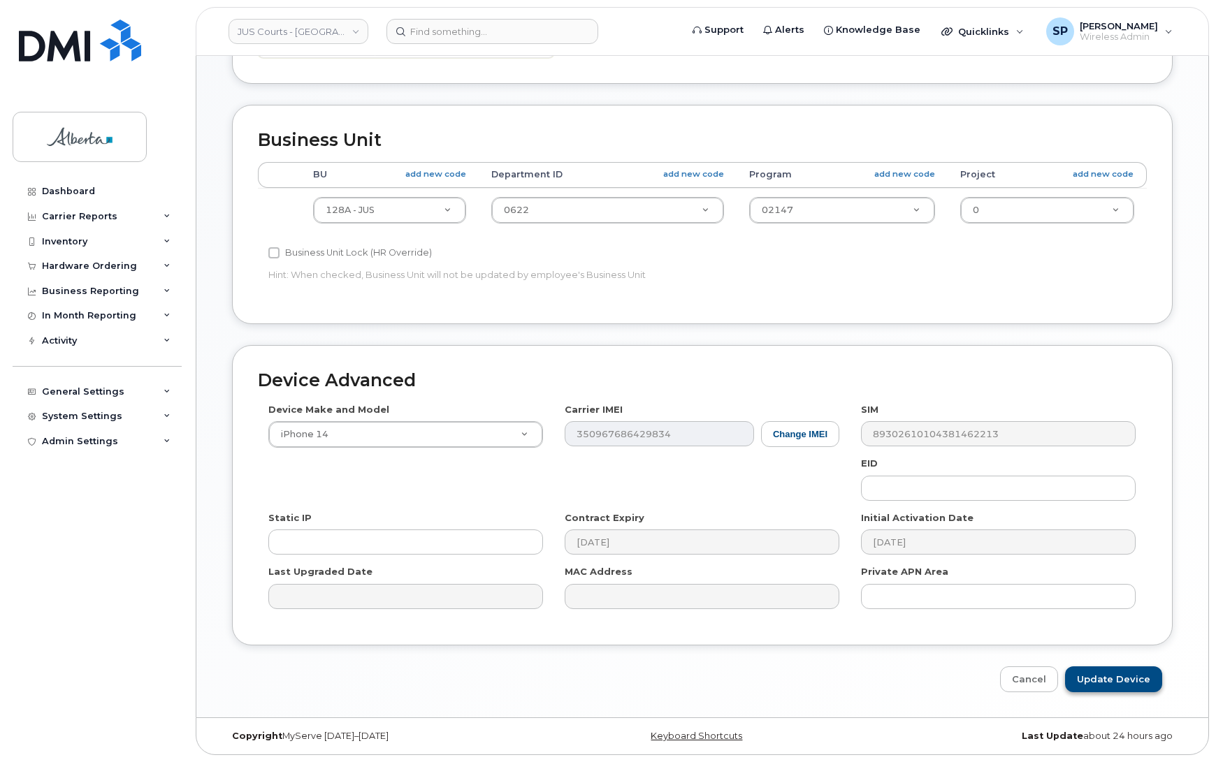
type input "[PERSON_NAME][EMAIL_ADDRESS][PERSON_NAME][DOMAIN_NAME]"
click at [1102, 682] on input "Update Device" at bounding box center [1113, 680] width 97 height 26
type input "Saving..."
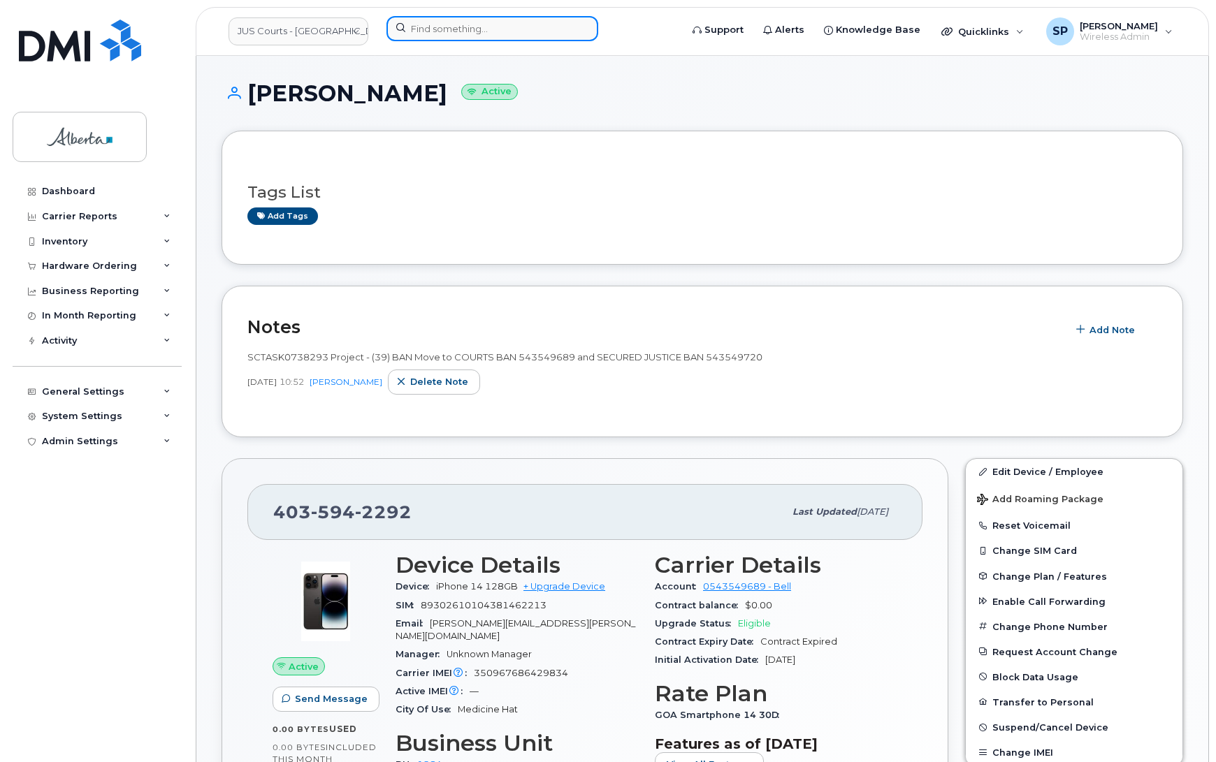
click at [434, 29] on input at bounding box center [492, 28] width 212 height 25
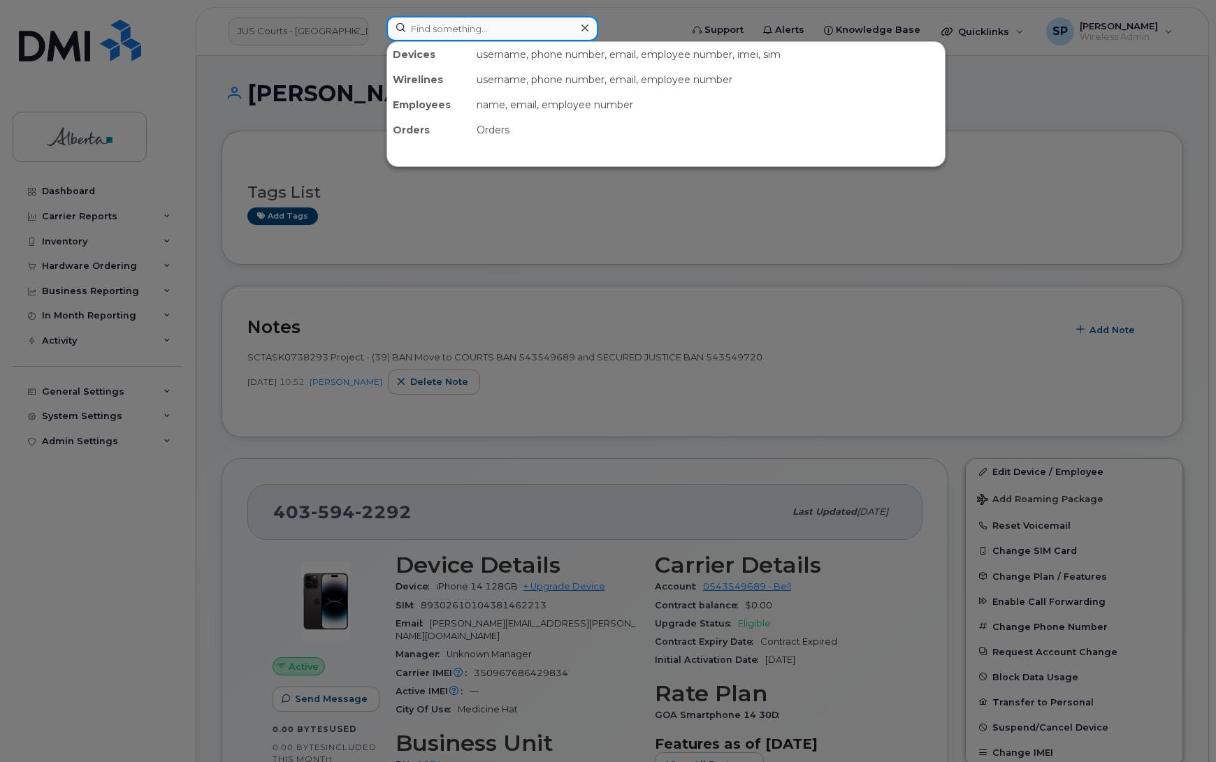
paste input "5873418378"
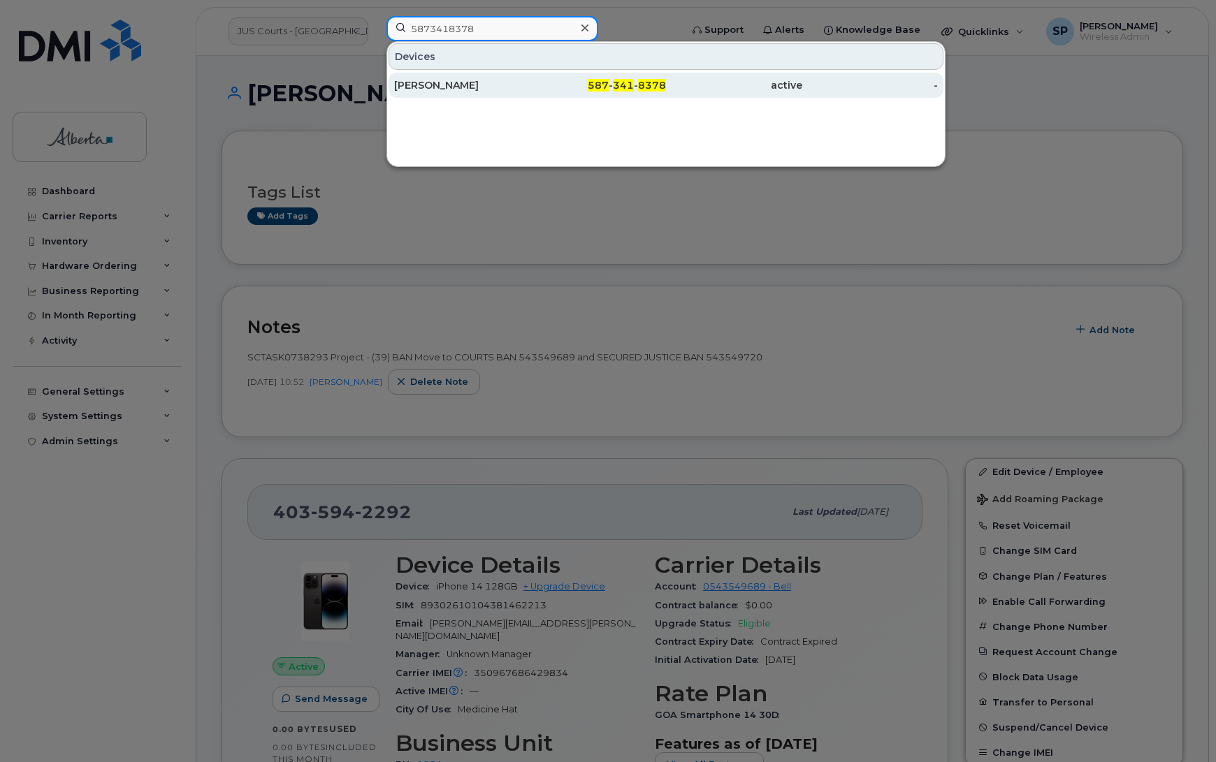
type input "5873418378"
click at [453, 89] on div "[PERSON_NAME]" at bounding box center [462, 85] width 136 height 14
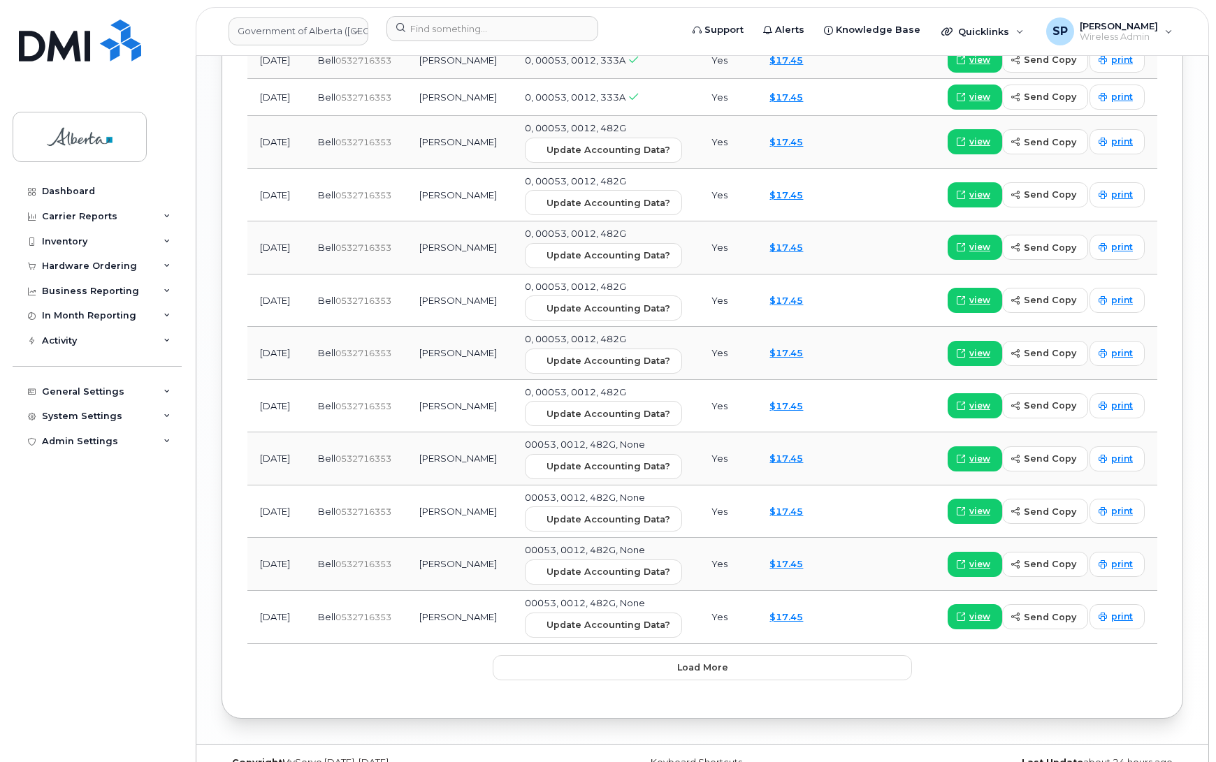
scroll to position [1884, 0]
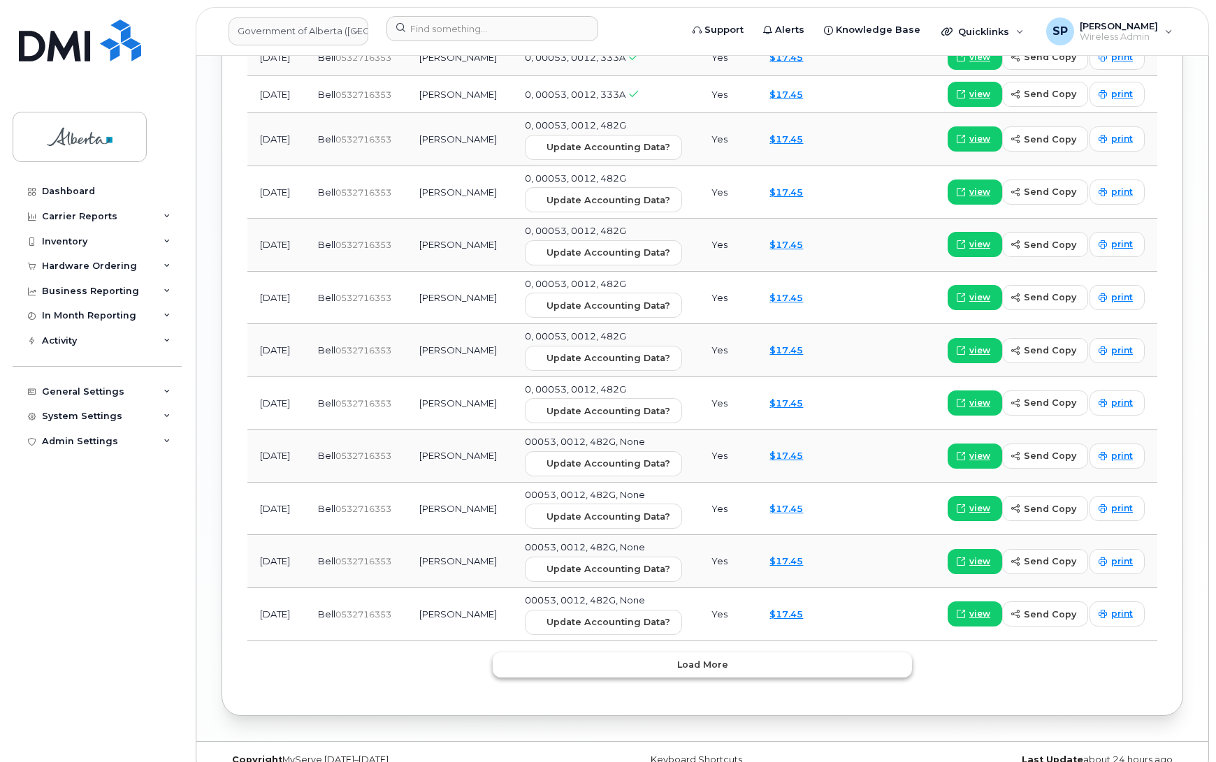
click at [711, 658] on span "Load more" at bounding box center [702, 664] width 51 height 13
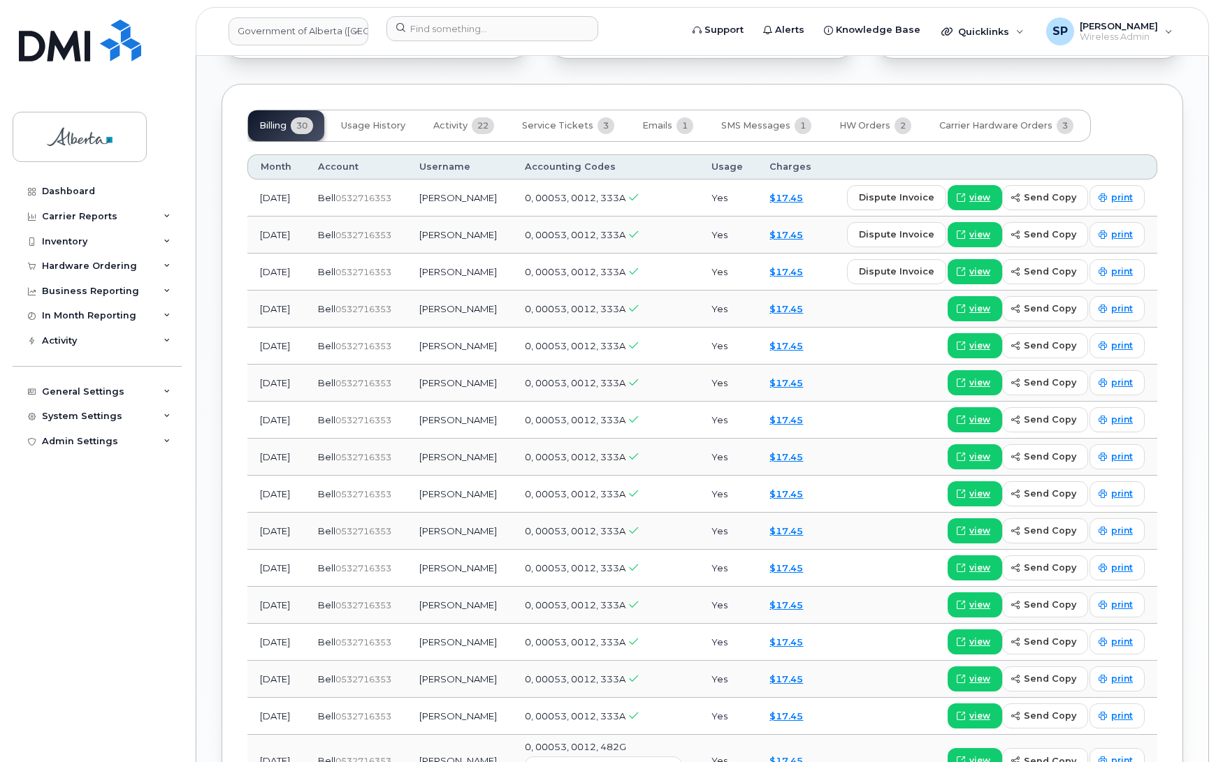
scroll to position [1228, 0]
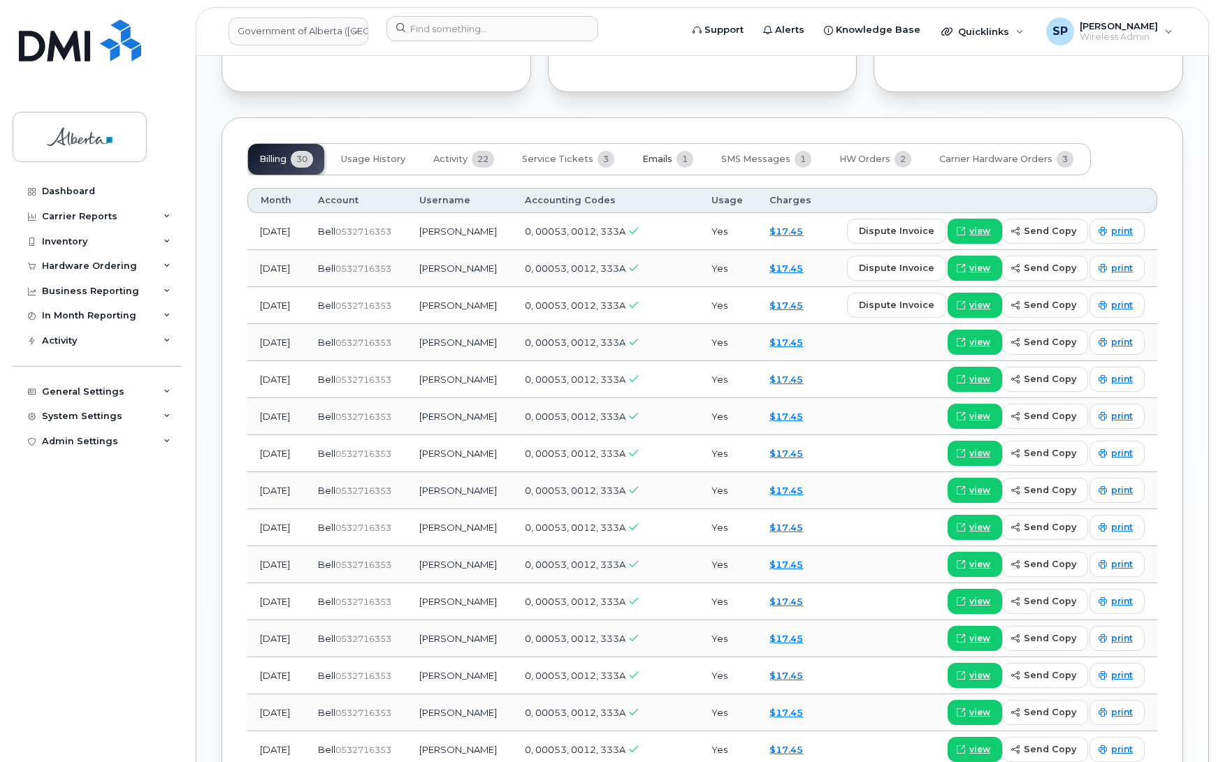
click at [662, 154] on span "Emails" at bounding box center [657, 159] width 30 height 11
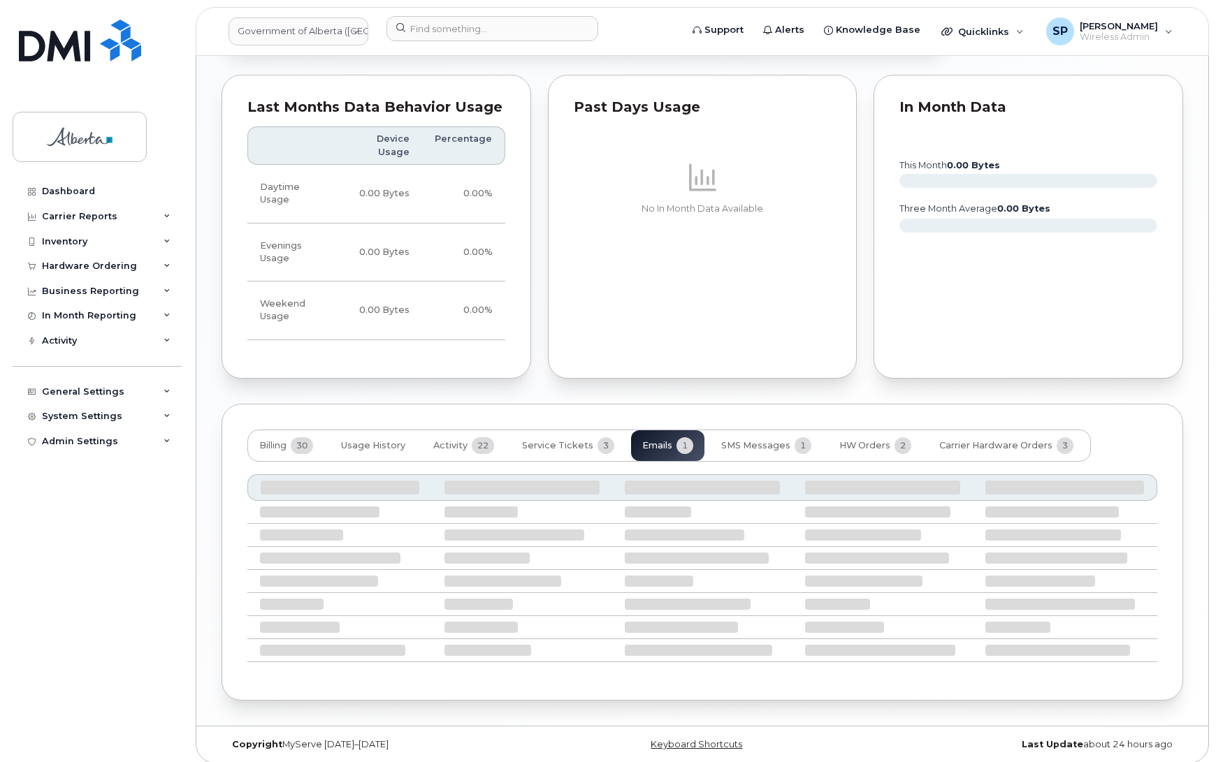
scroll to position [803, 0]
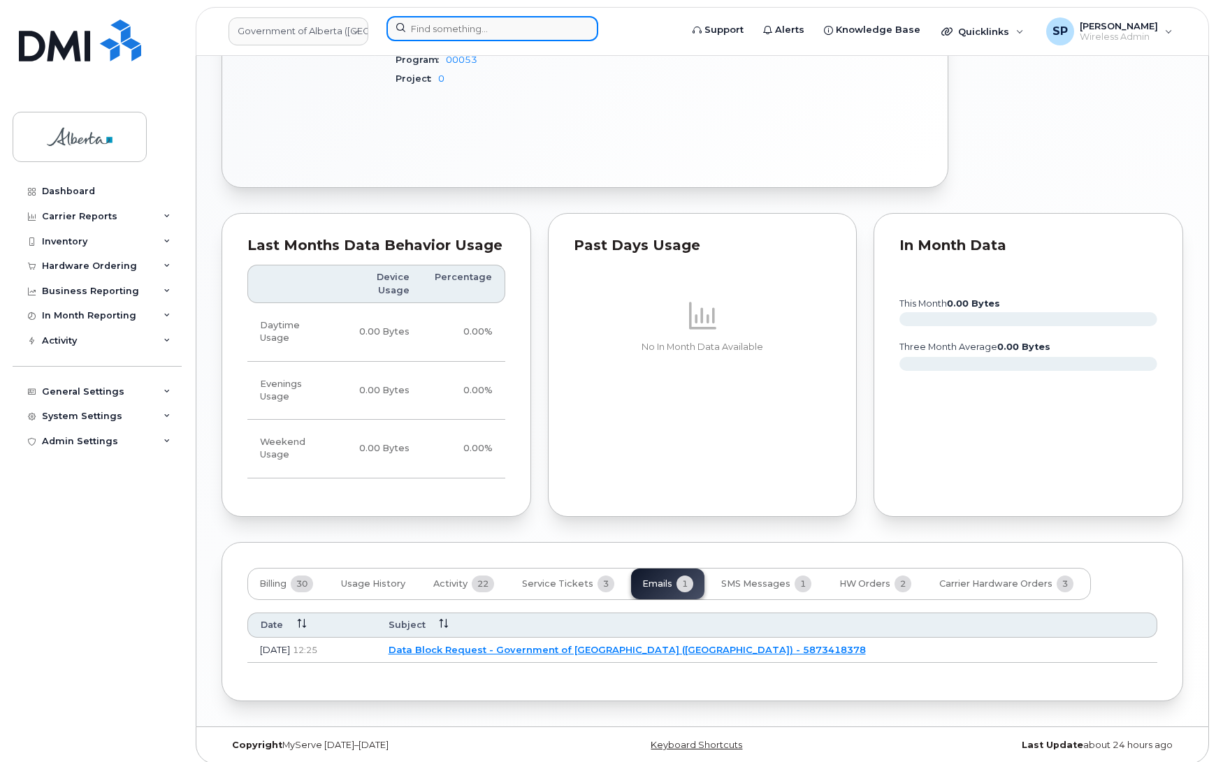
click at [428, 20] on input at bounding box center [492, 28] width 212 height 25
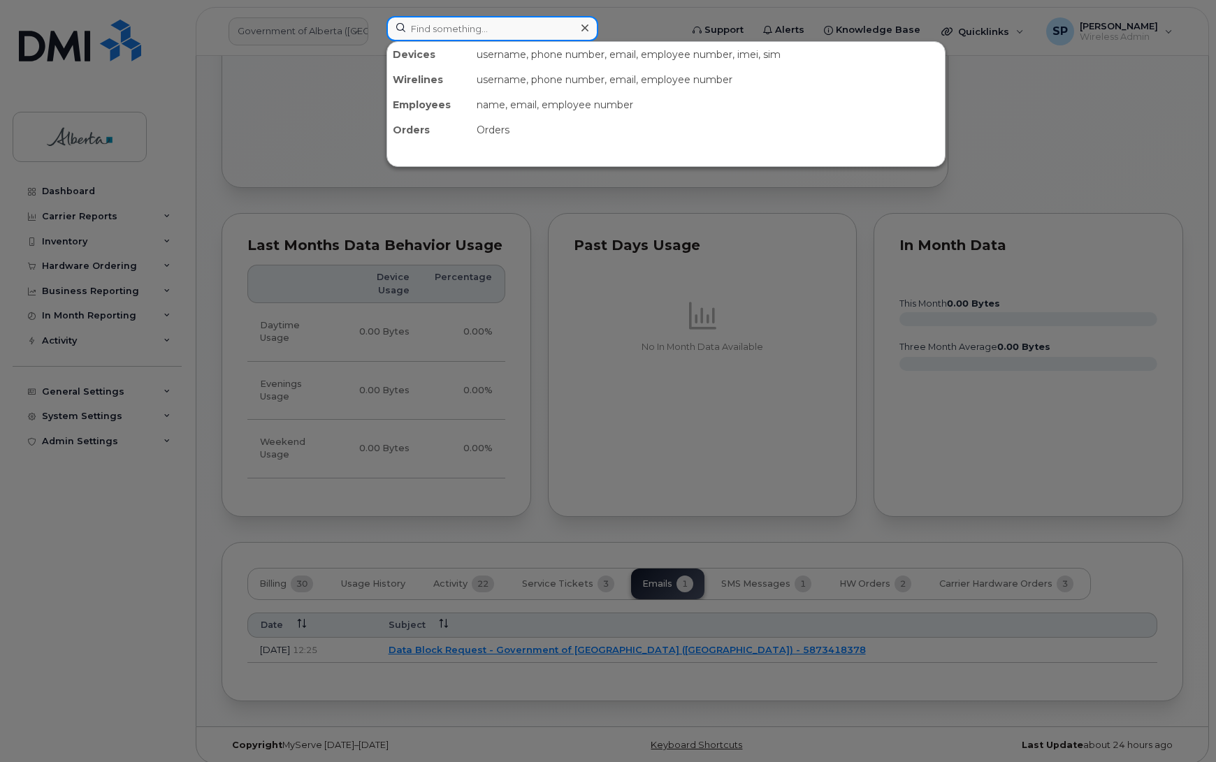
paste input "7803814745"
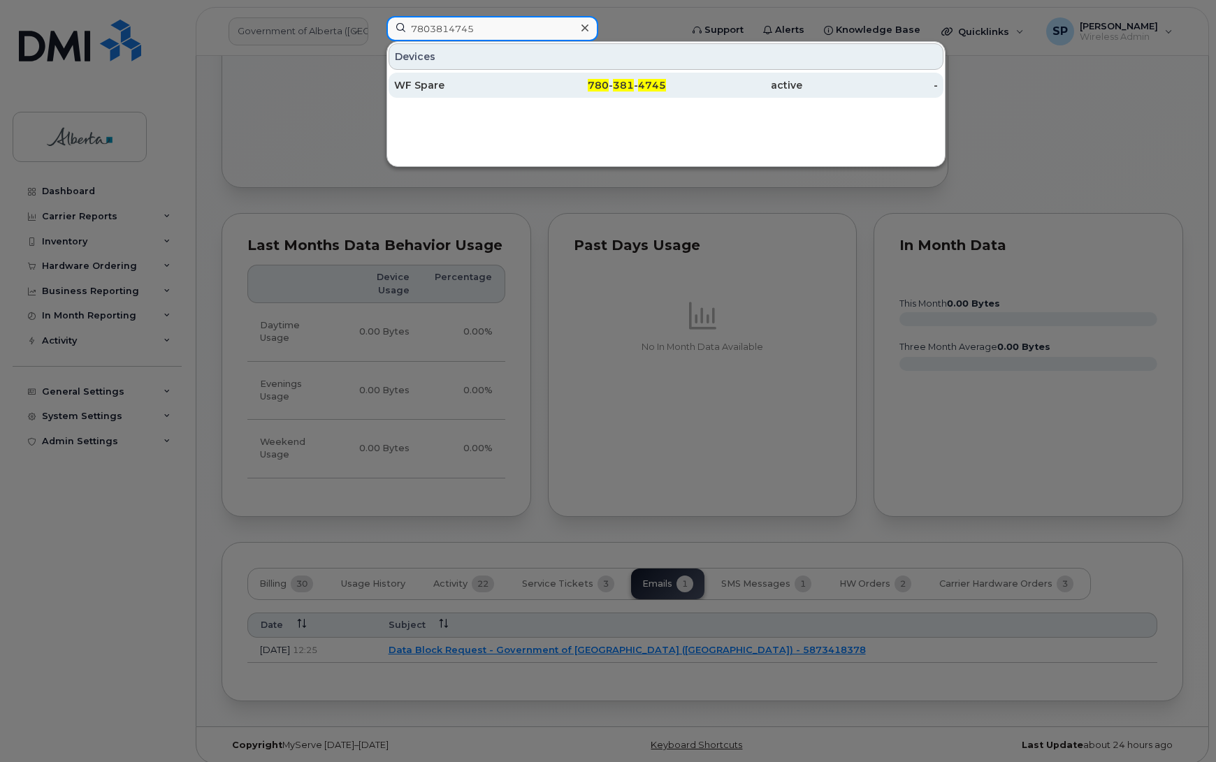
type input "7803814745"
click at [430, 87] on div "WF Spare" at bounding box center [462, 85] width 136 height 14
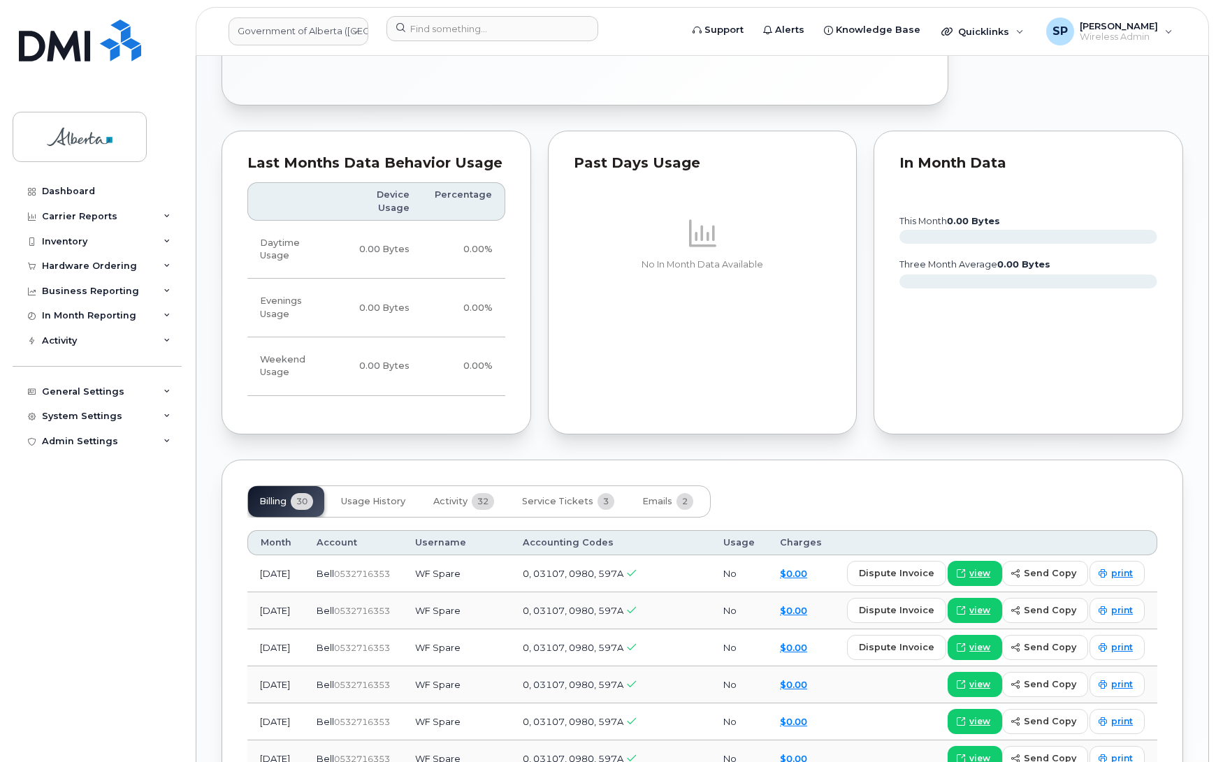
scroll to position [1077, 0]
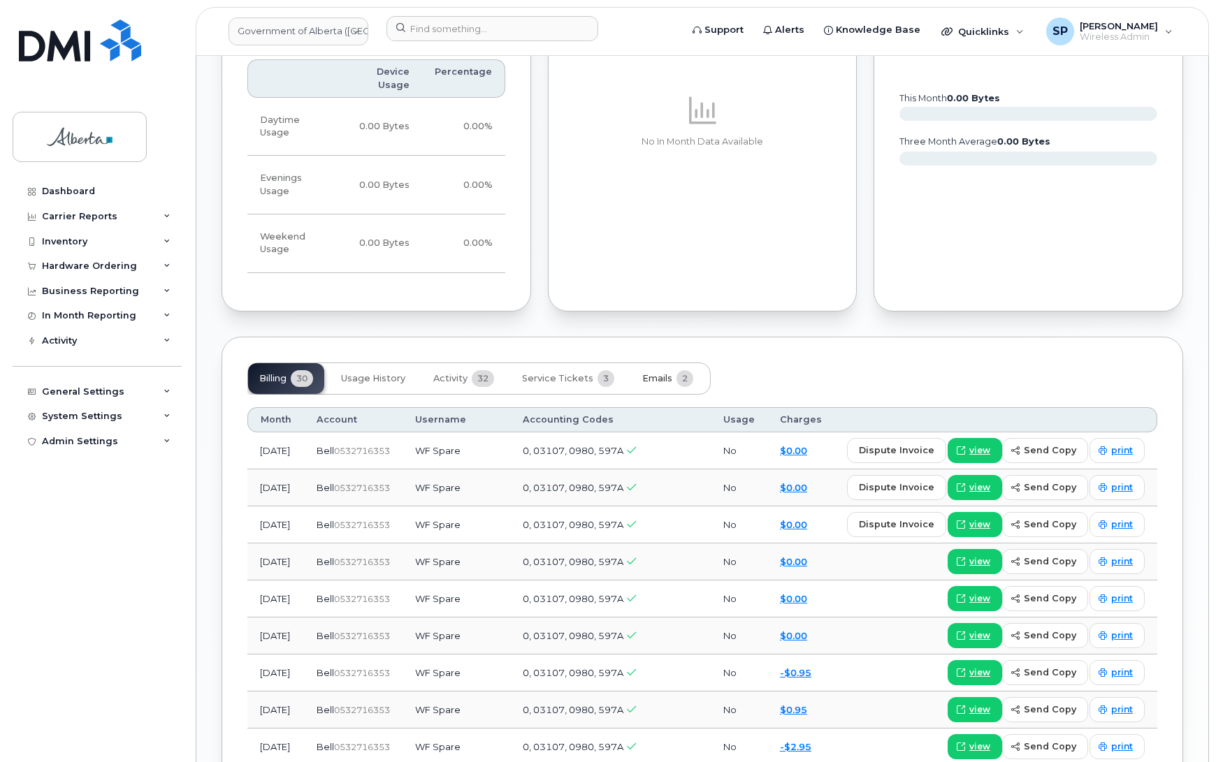
click at [653, 373] on span "Emails" at bounding box center [657, 378] width 30 height 11
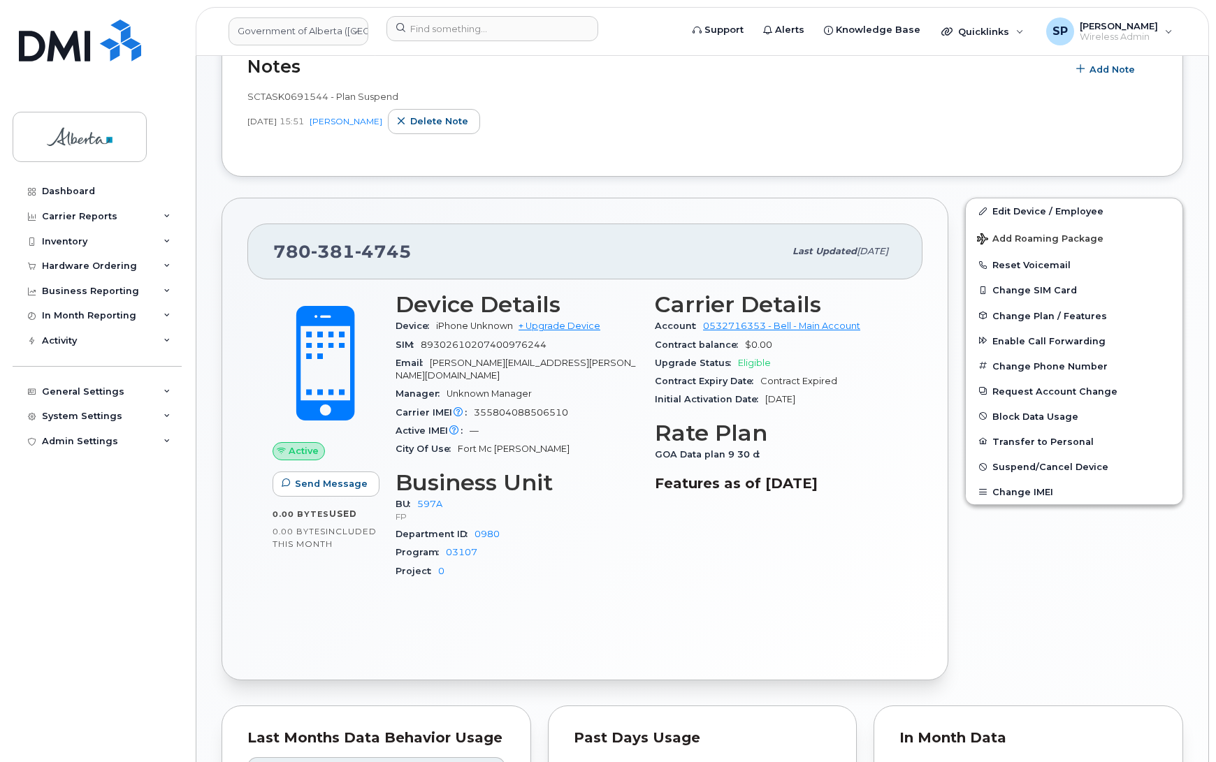
scroll to position [372, 0]
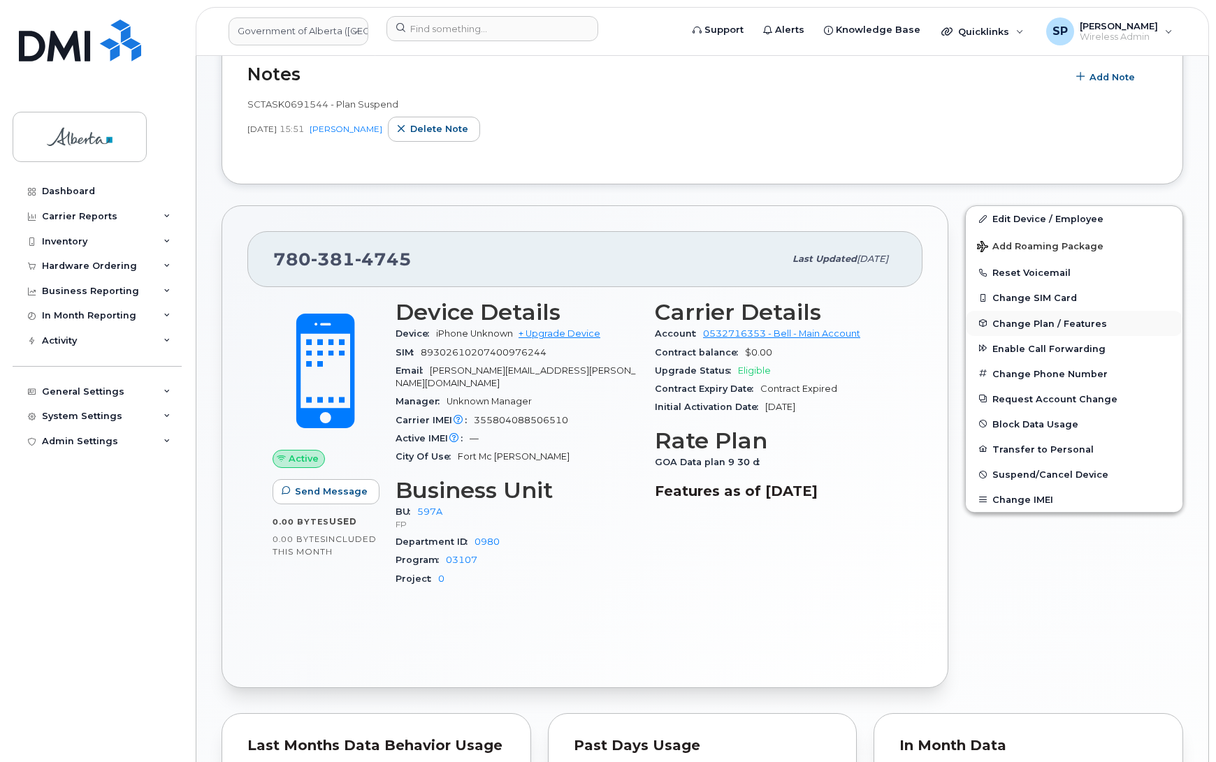
click at [1022, 322] on span "Change Plan / Features" at bounding box center [1049, 323] width 115 height 10
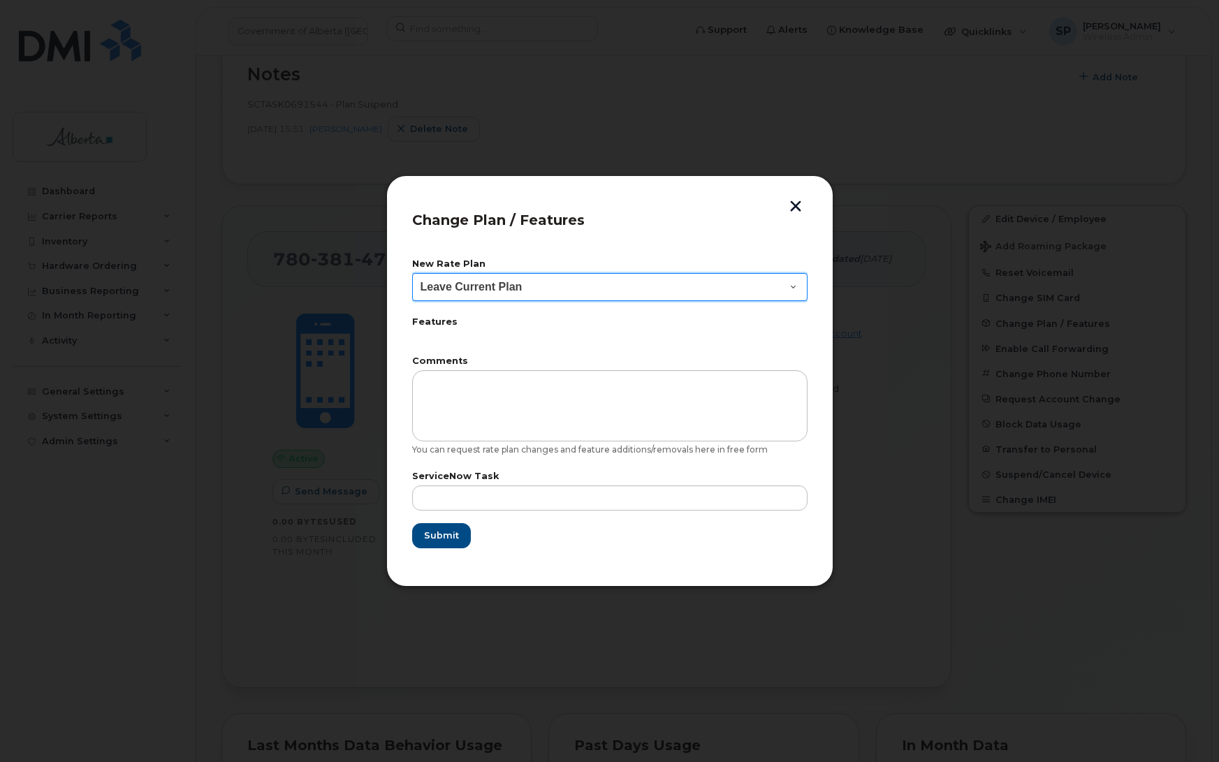
click at [463, 287] on select "Leave Current Plan GOA - Voice Plan 5 GOA Smartphone 14 30D GOA Unlimited Smart…" at bounding box center [609, 287] width 395 height 28
select select "2483362"
click at [412, 273] on select "Leave Current Plan GOA - Voice Plan 5 GOA Smartphone 14 30D GOA Unlimited Smart…" at bounding box center [609, 287] width 395 height 28
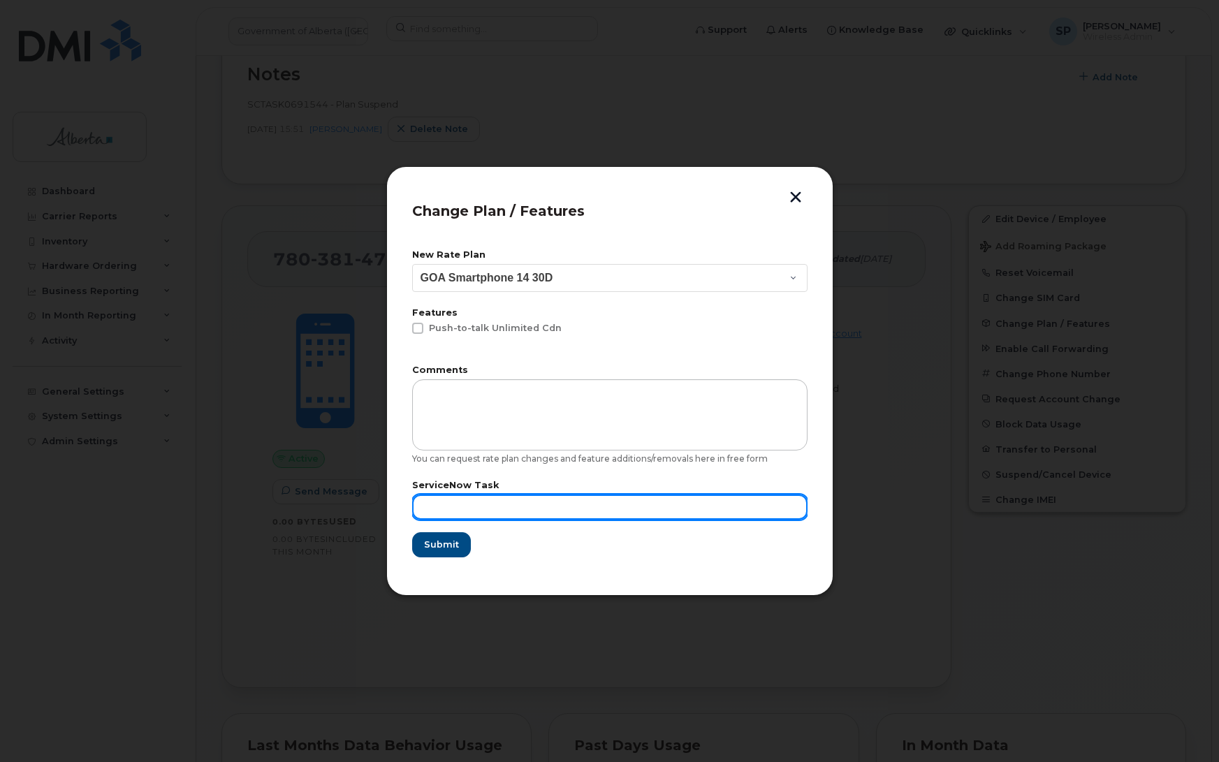
click at [451, 498] on input "text" at bounding box center [609, 507] width 395 height 25
paste input "SCTASK0835278"
type input "SCTASK0835278 Repurpose"
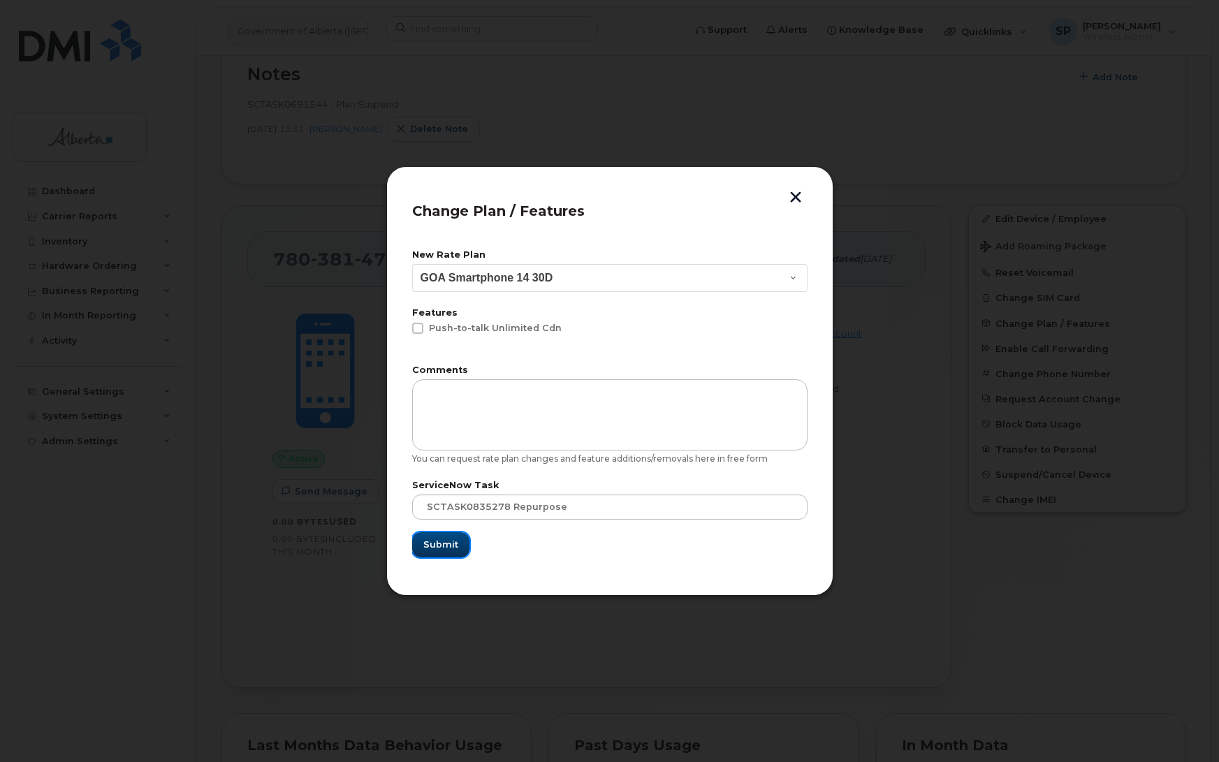
click at [442, 547] on span "Submit" at bounding box center [440, 544] width 35 height 13
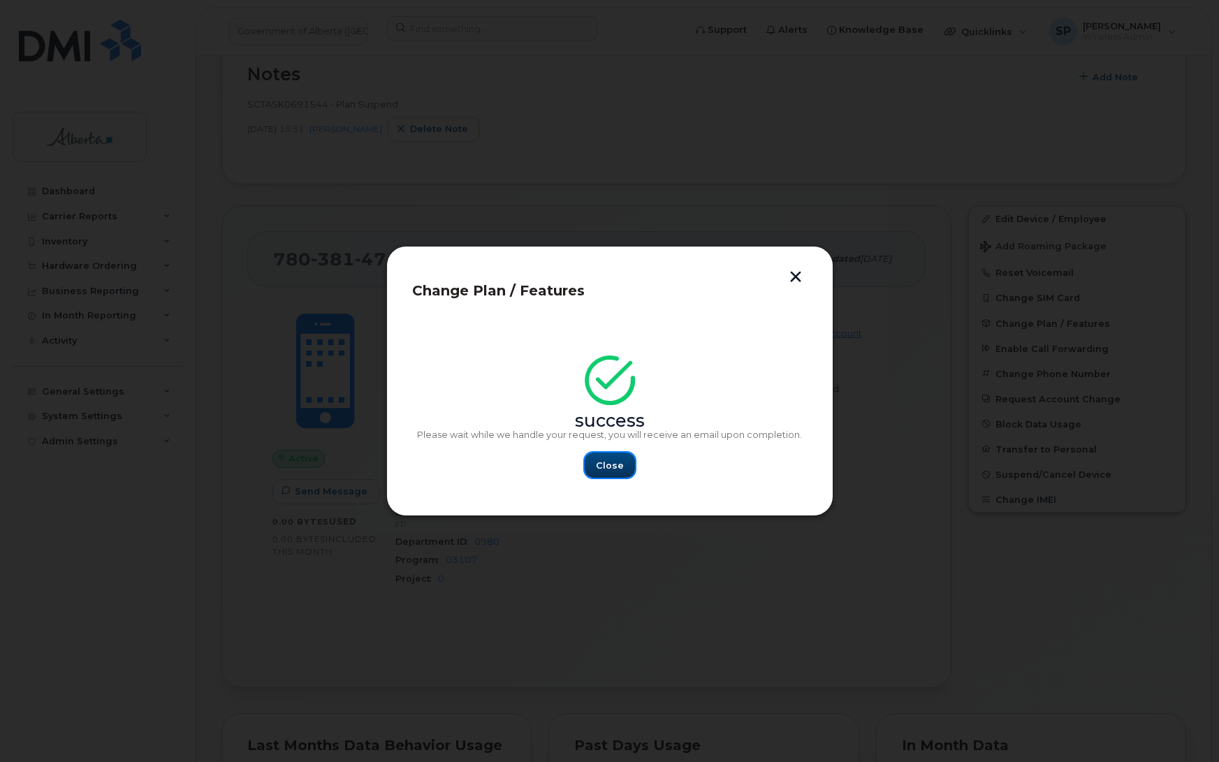
click at [613, 468] on span "Close" at bounding box center [610, 465] width 28 height 13
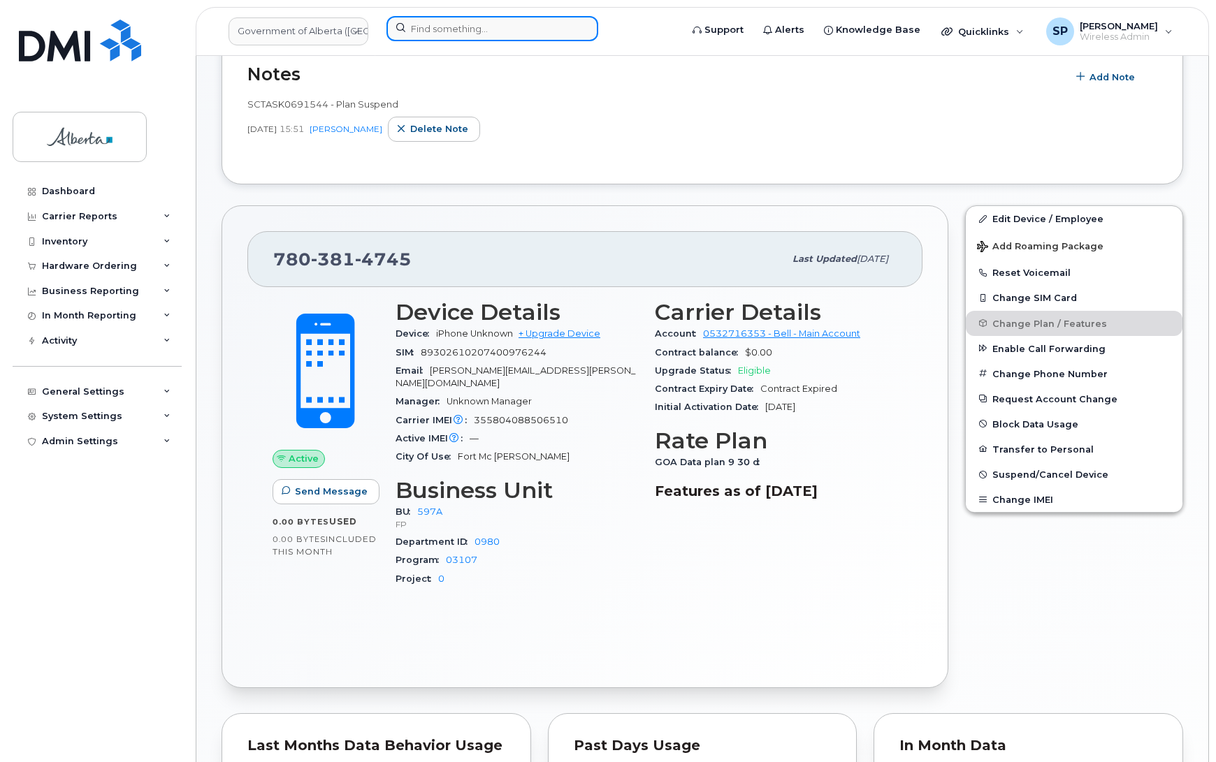
click at [435, 26] on input at bounding box center [492, 28] width 212 height 25
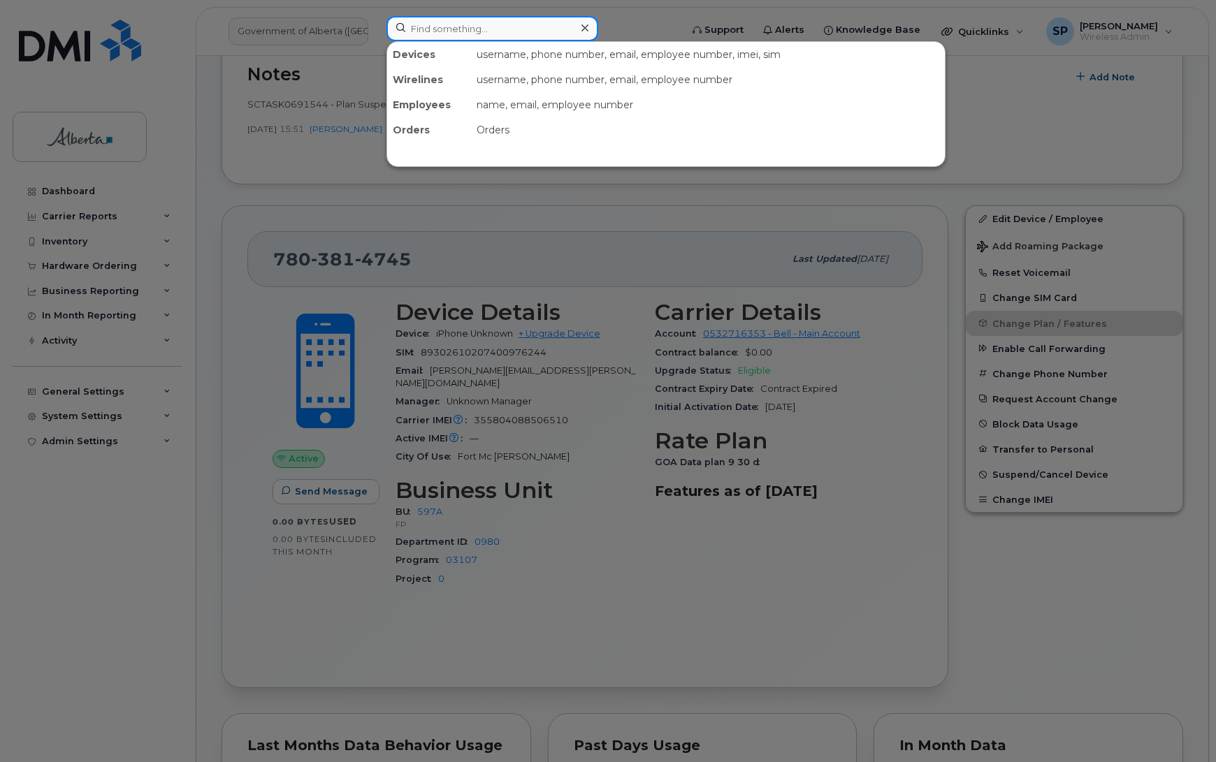
paste input "7809959173"
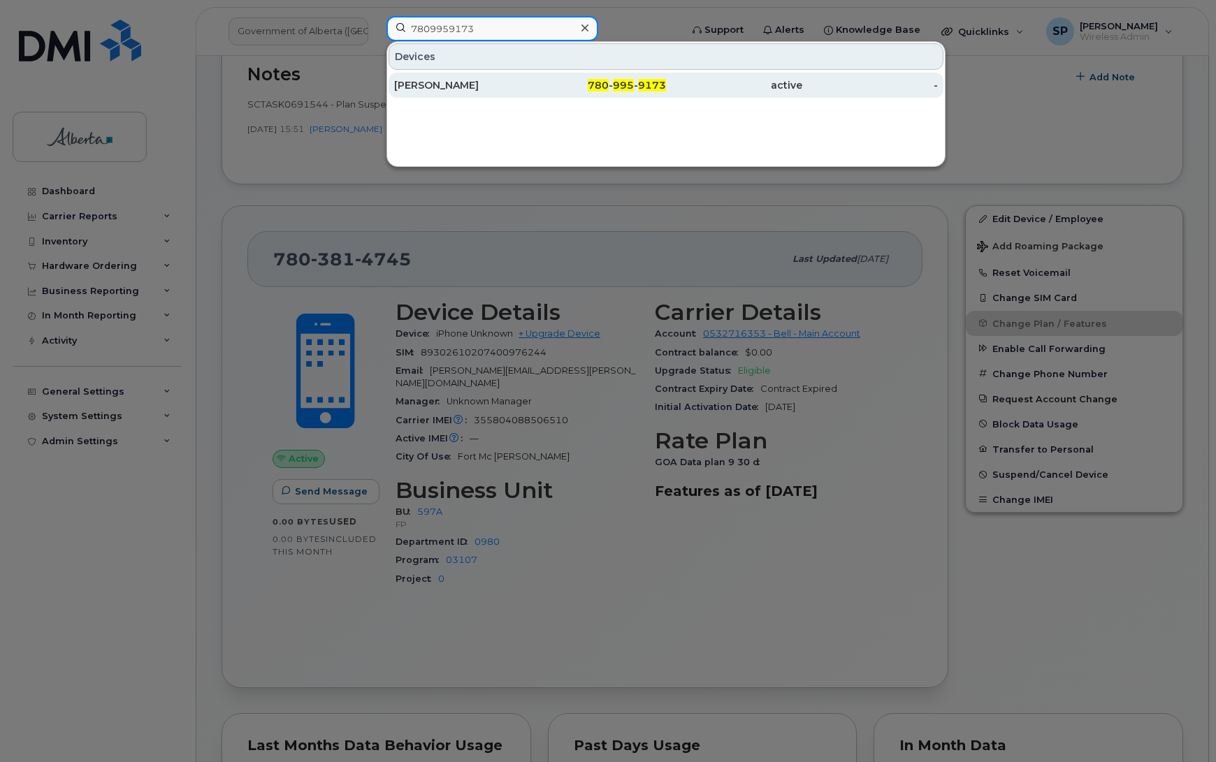
type input "7809959173"
click at [433, 87] on div "Garry Dzioba" at bounding box center [462, 85] width 136 height 14
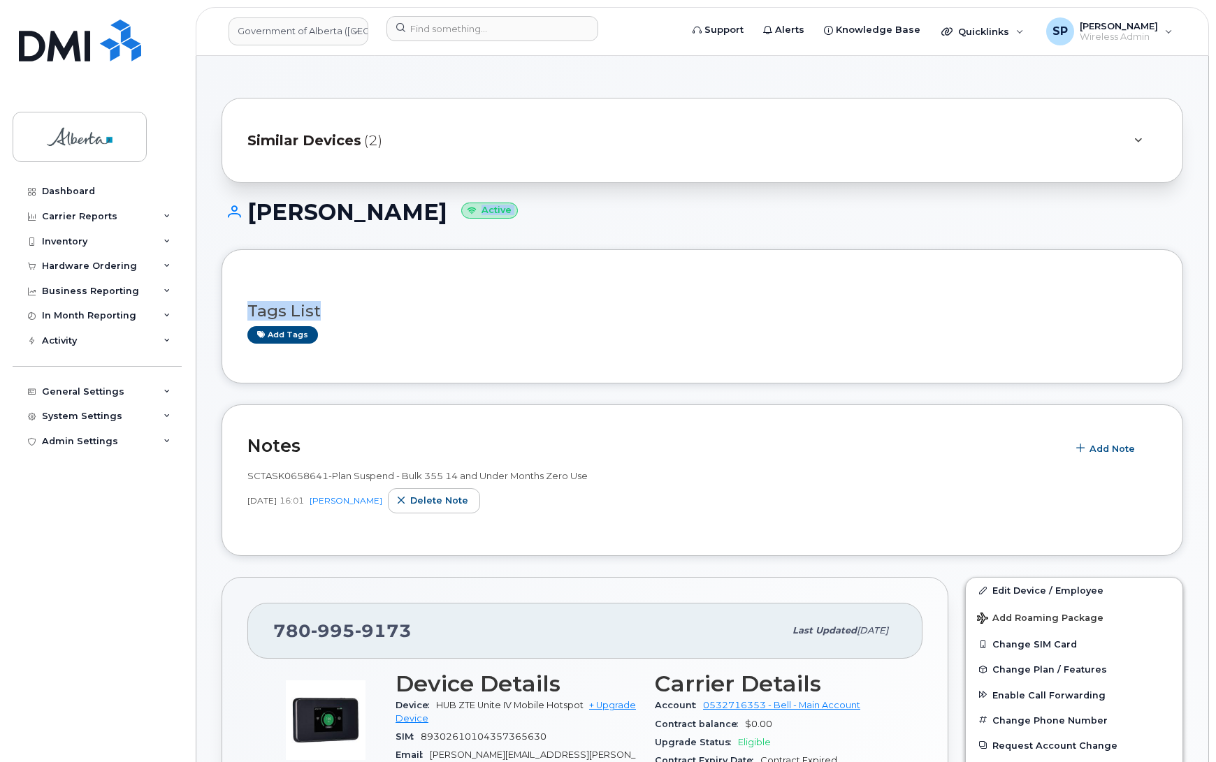
drag, startPoint x: 1214, startPoint y: 212, endPoint x: 1221, endPoint y: 318, distance: 106.4
click at [470, 333] on div "Add tags" at bounding box center [696, 334] width 898 height 17
drag, startPoint x: 409, startPoint y: 629, endPoint x: 277, endPoint y: 634, distance: 132.8
click at [277, 634] on div "780 995 9173" at bounding box center [528, 630] width 511 height 29
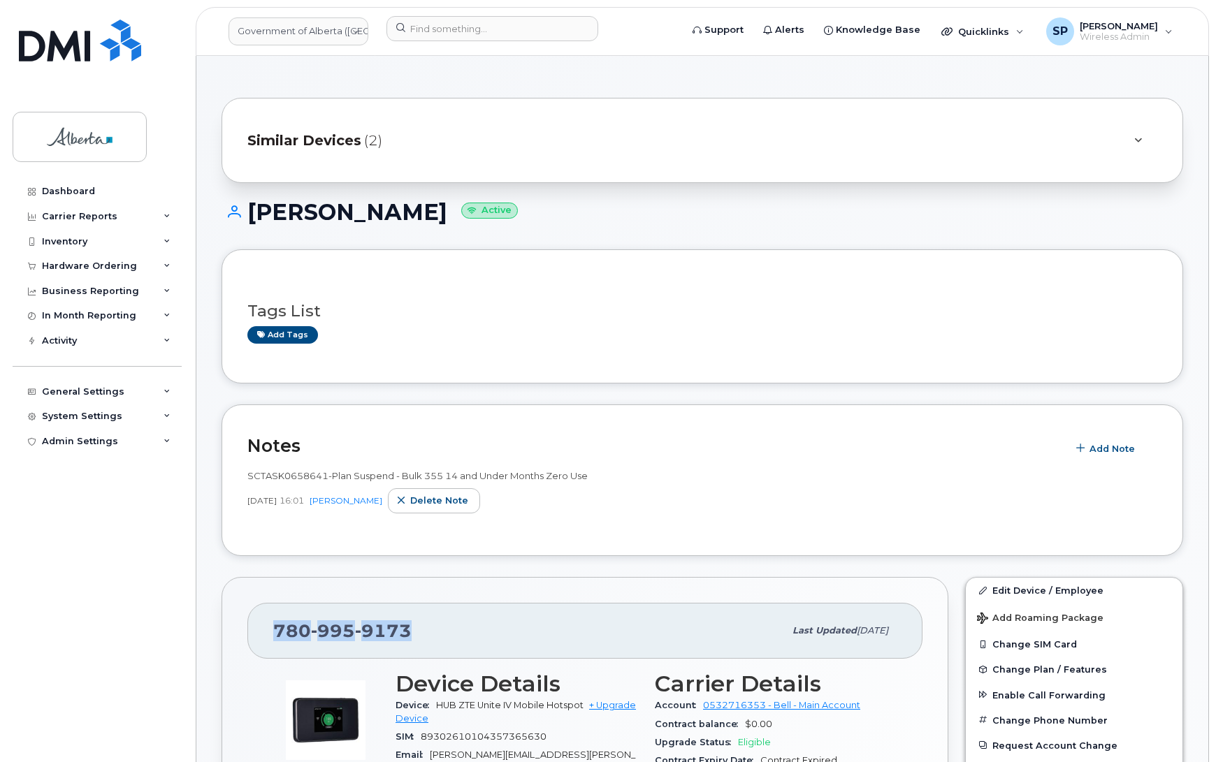
copy span "780 995 9173"
click at [372, 633] on span "9173" at bounding box center [383, 630] width 57 height 21
click at [372, 634] on span "9173" at bounding box center [383, 630] width 57 height 21
copy span "780 995 9173"
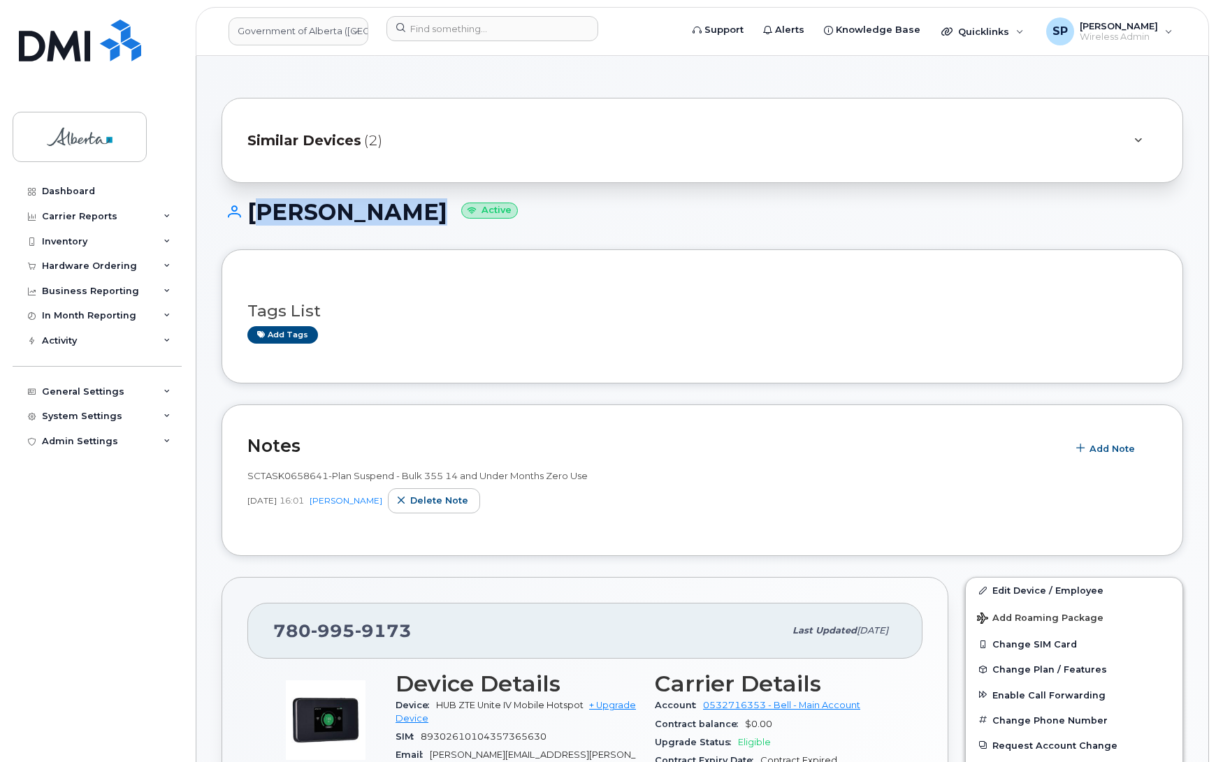
drag, startPoint x: 400, startPoint y: 212, endPoint x: 254, endPoint y: 224, distance: 147.2
click at [254, 224] on h1 "Garry Dzioba Active" at bounding box center [701, 212] width 961 height 24
copy h1 "Garry Dzioba"
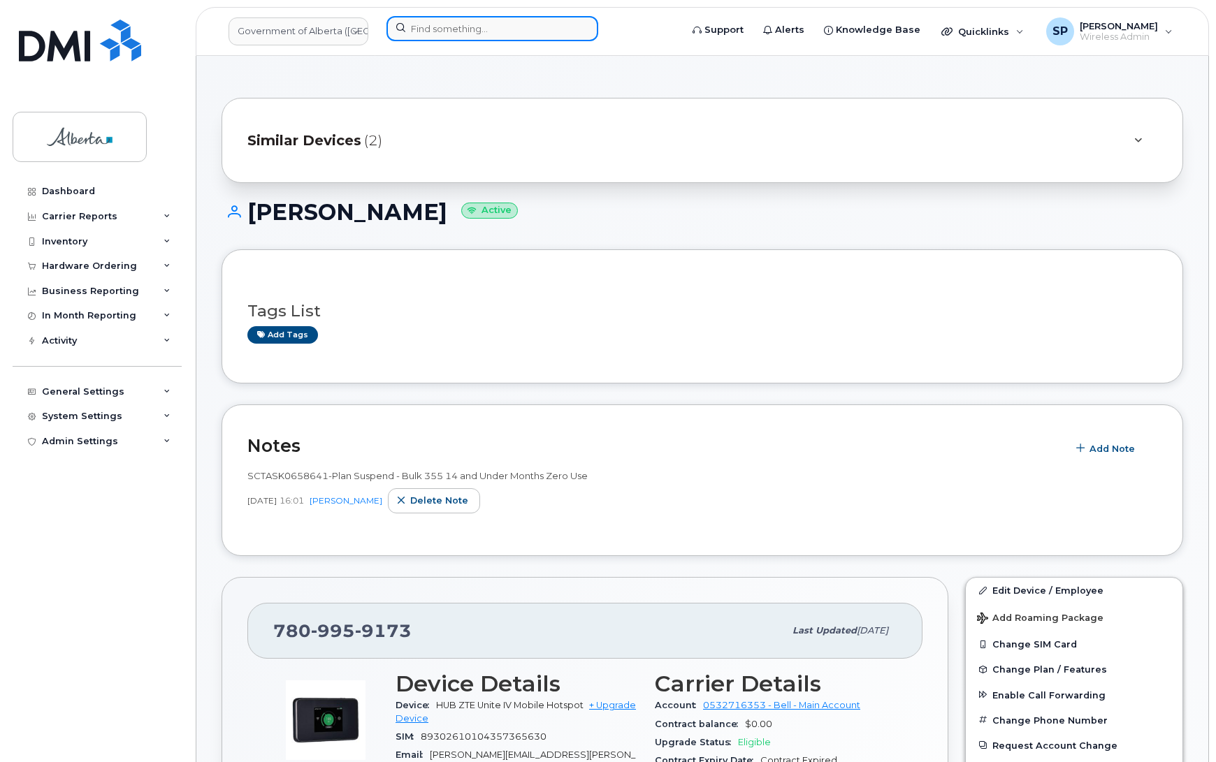
click at [430, 27] on input at bounding box center [492, 28] width 212 height 25
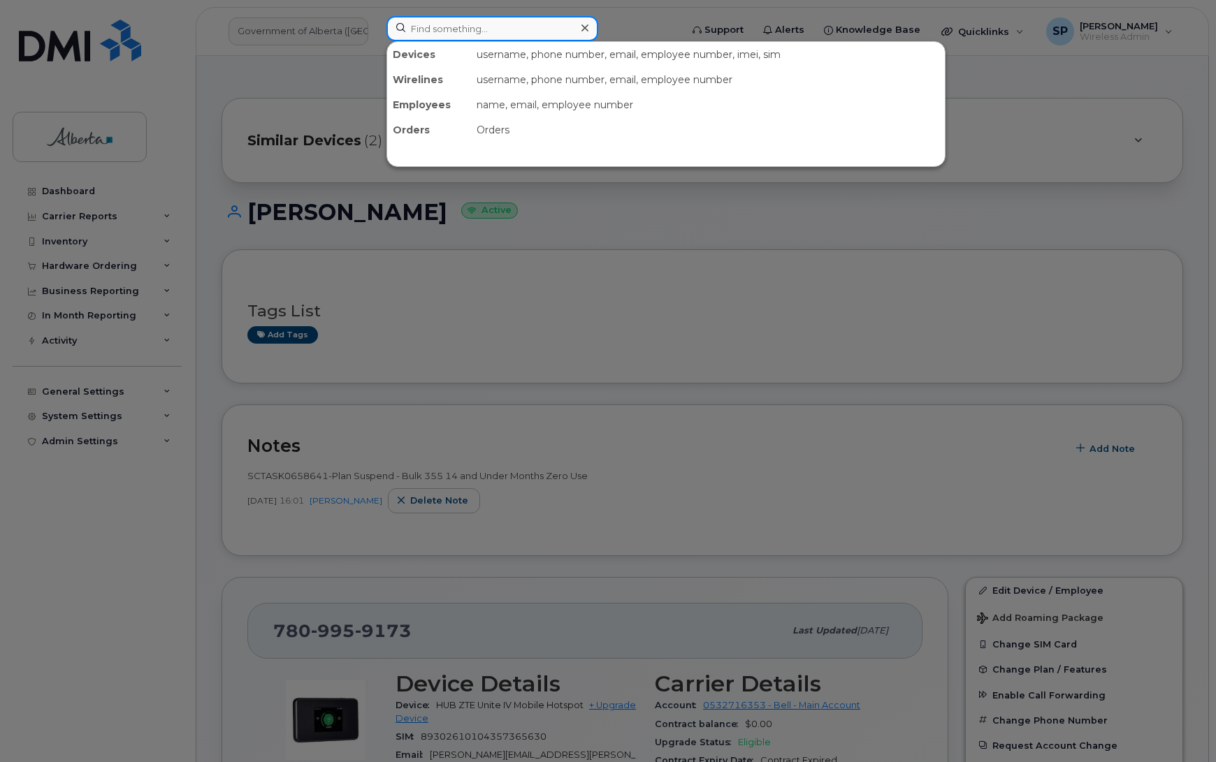
paste input "5875450879"
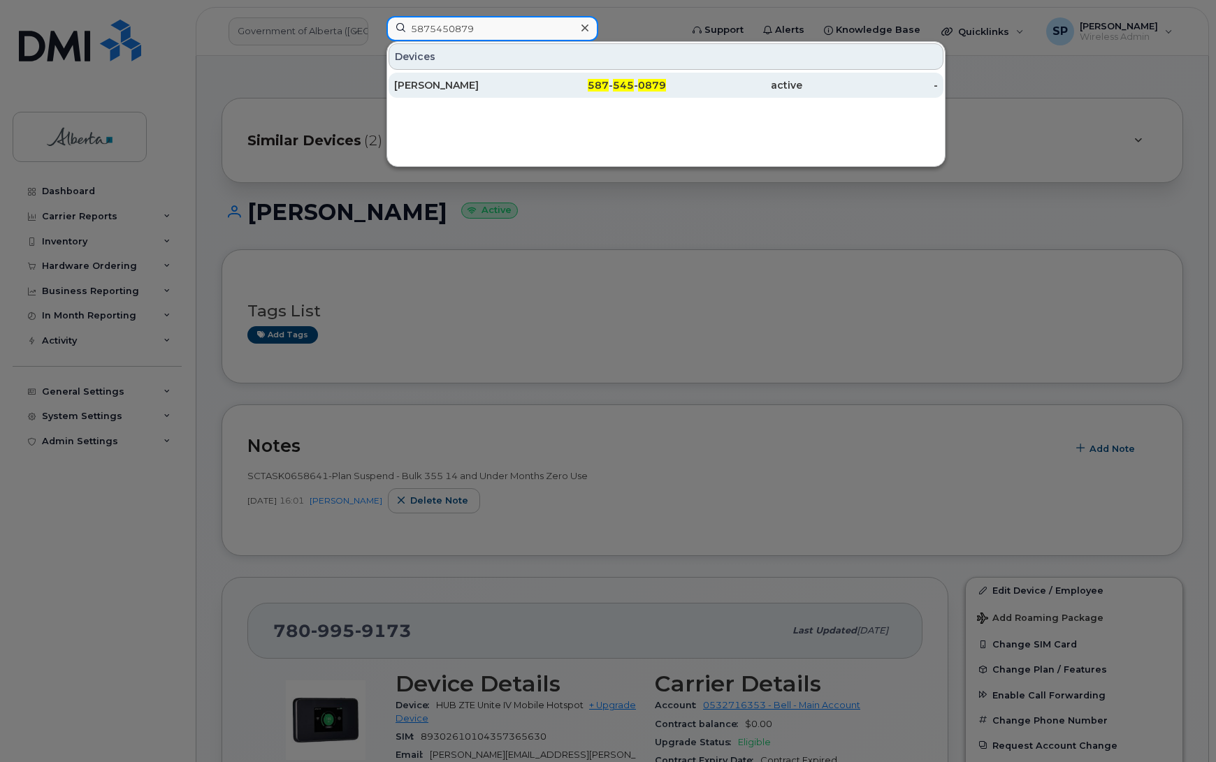
type input "5875450879"
click at [445, 85] on div "[PERSON_NAME]" at bounding box center [462, 85] width 136 height 14
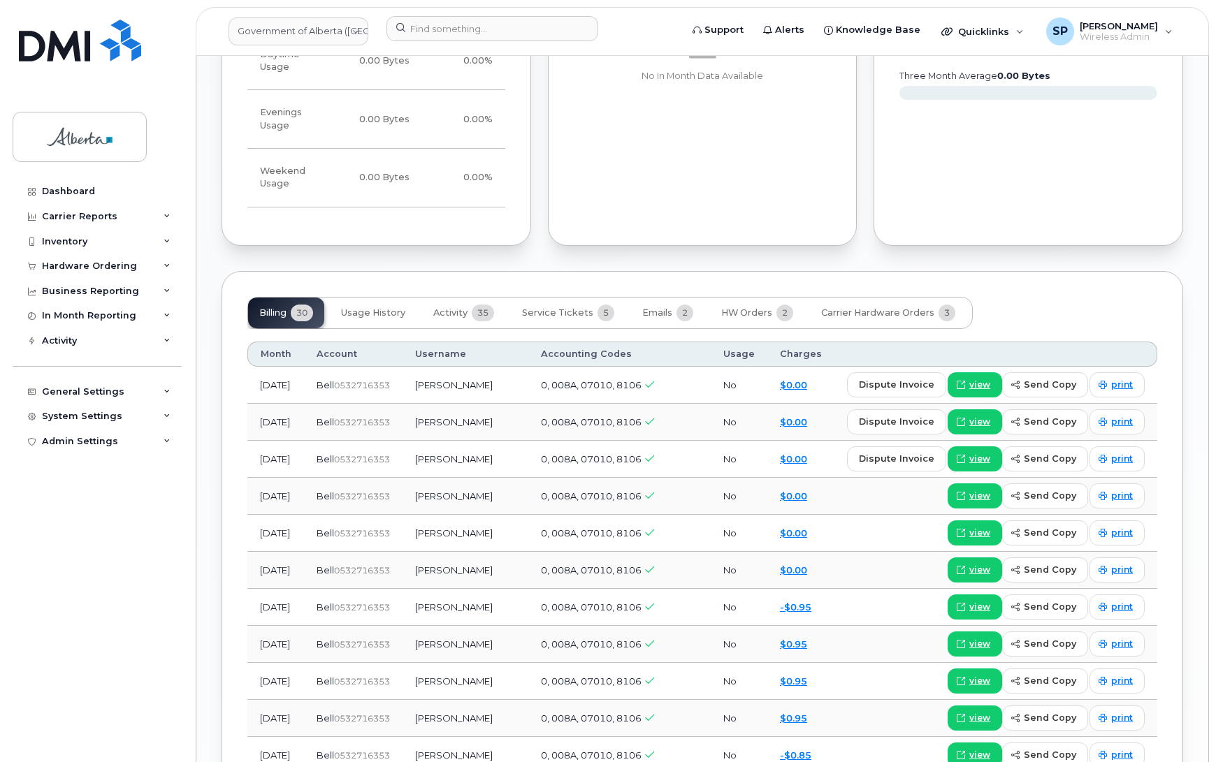
scroll to position [1269, 0]
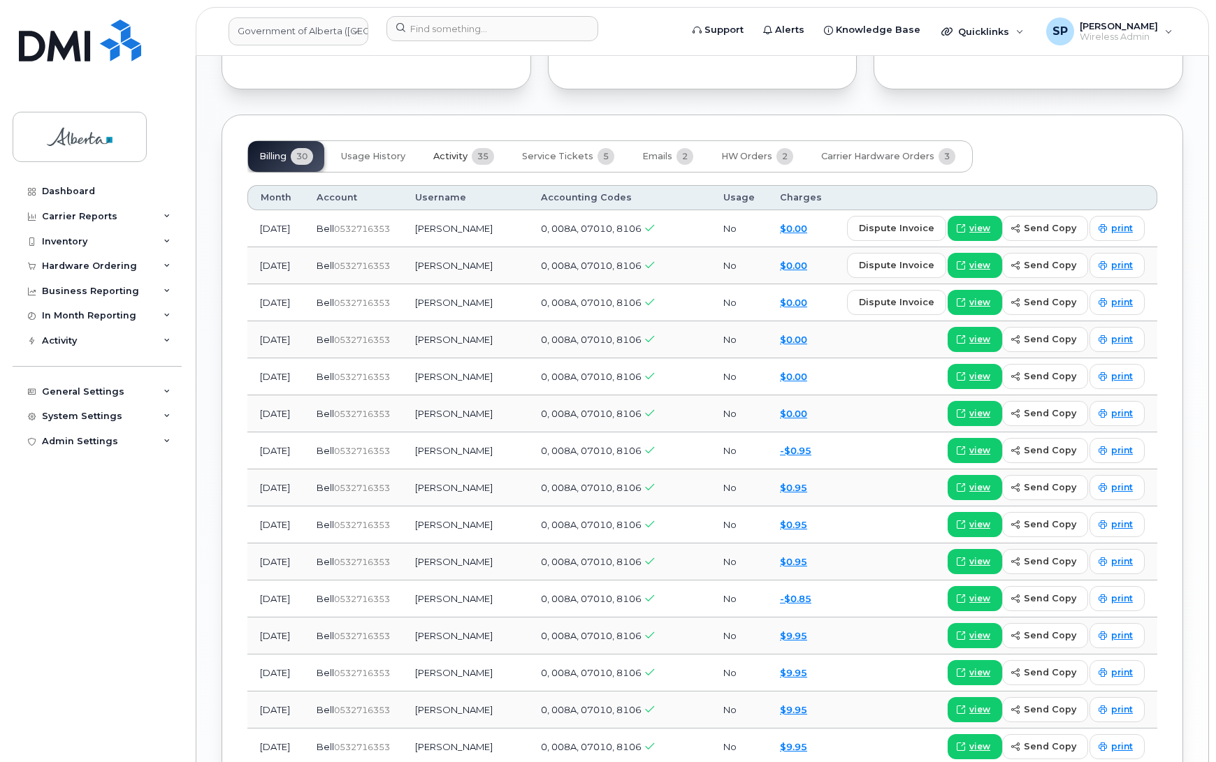
click at [451, 151] on span "Activity" at bounding box center [450, 156] width 34 height 11
